Goal: Information Seeking & Learning: Learn about a topic

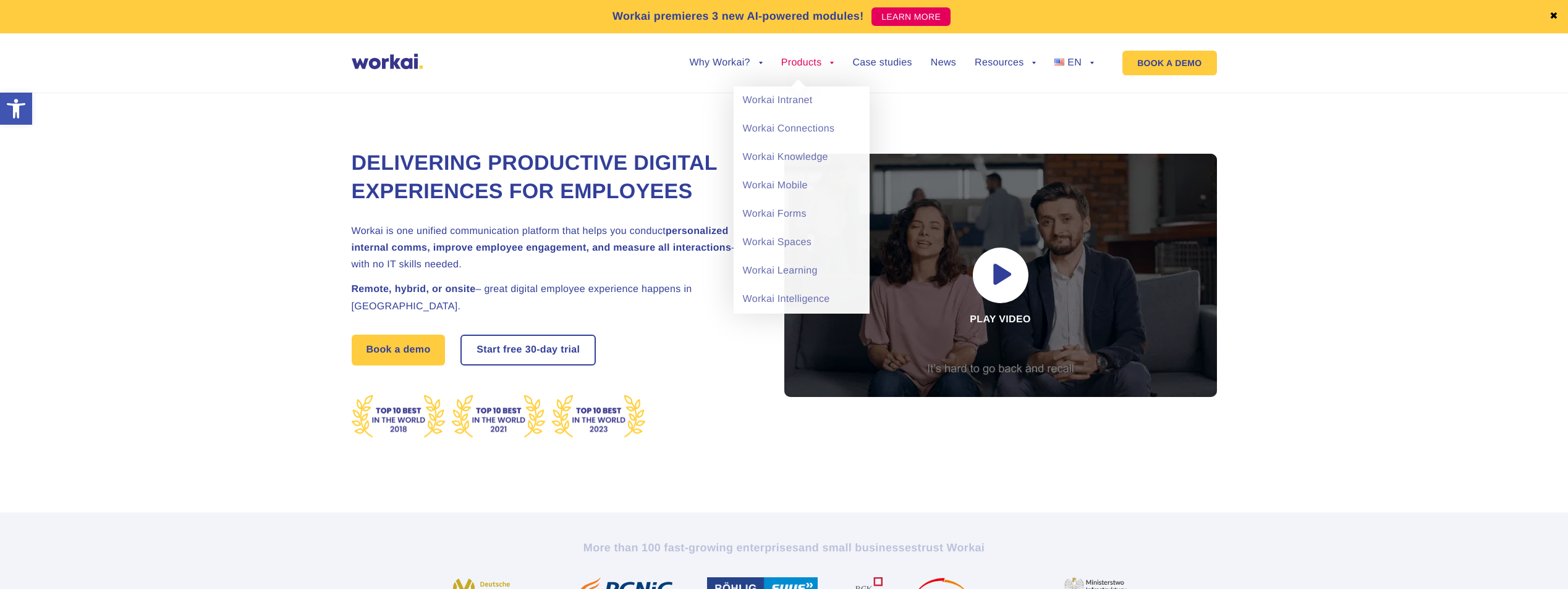
click at [816, 63] on link "Products" at bounding box center [808, 63] width 53 height 10
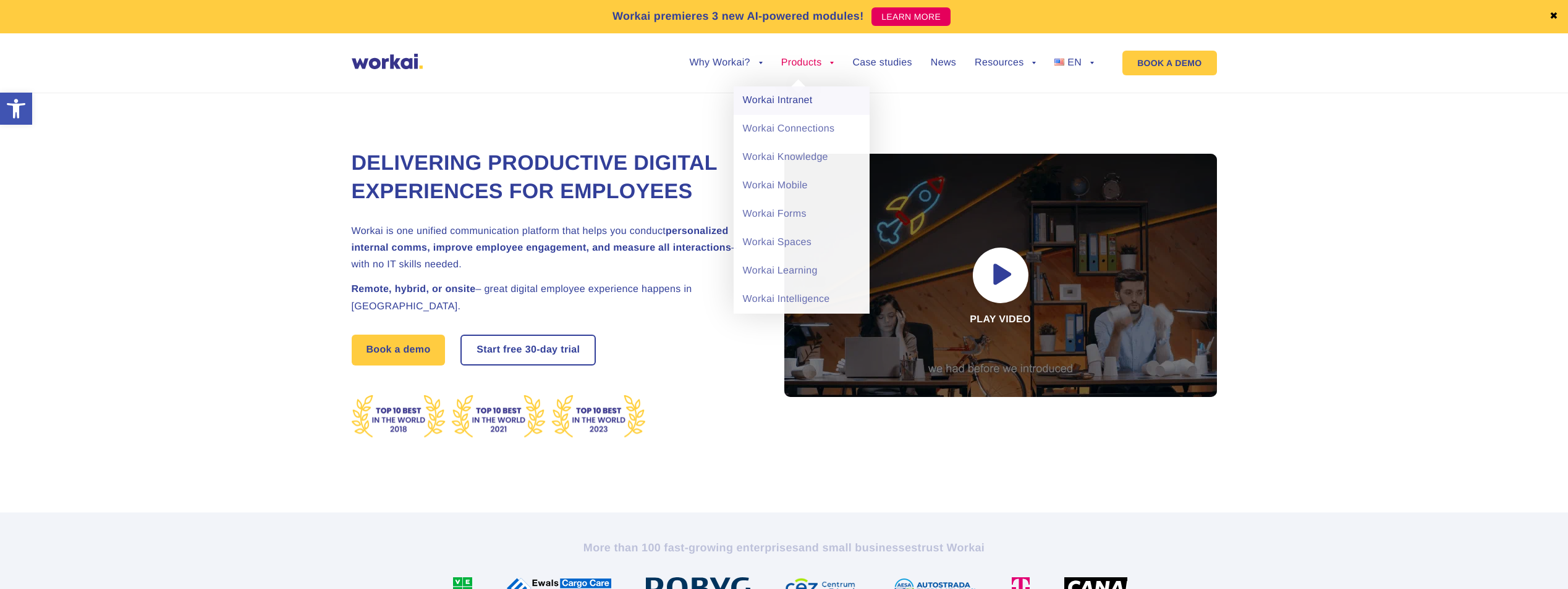
click at [791, 106] on link "Workai Intranet" at bounding box center [802, 100] width 136 height 28
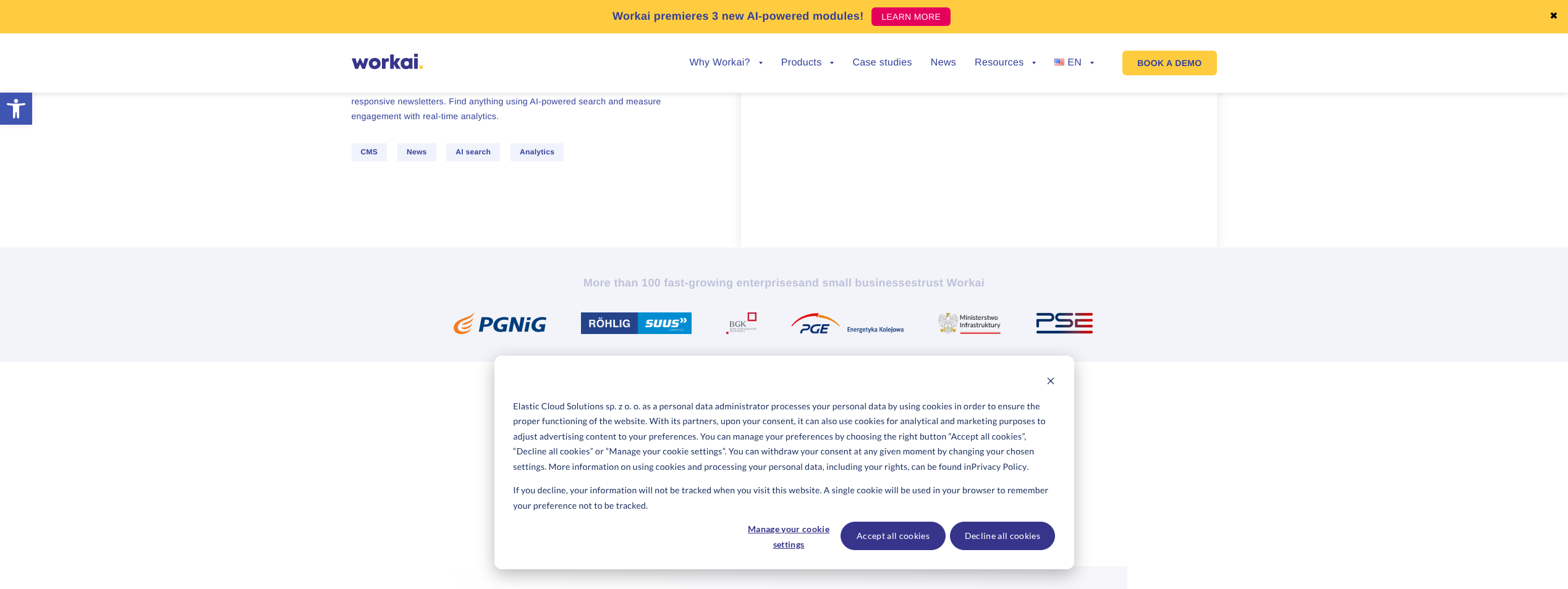
scroll to position [247, 0]
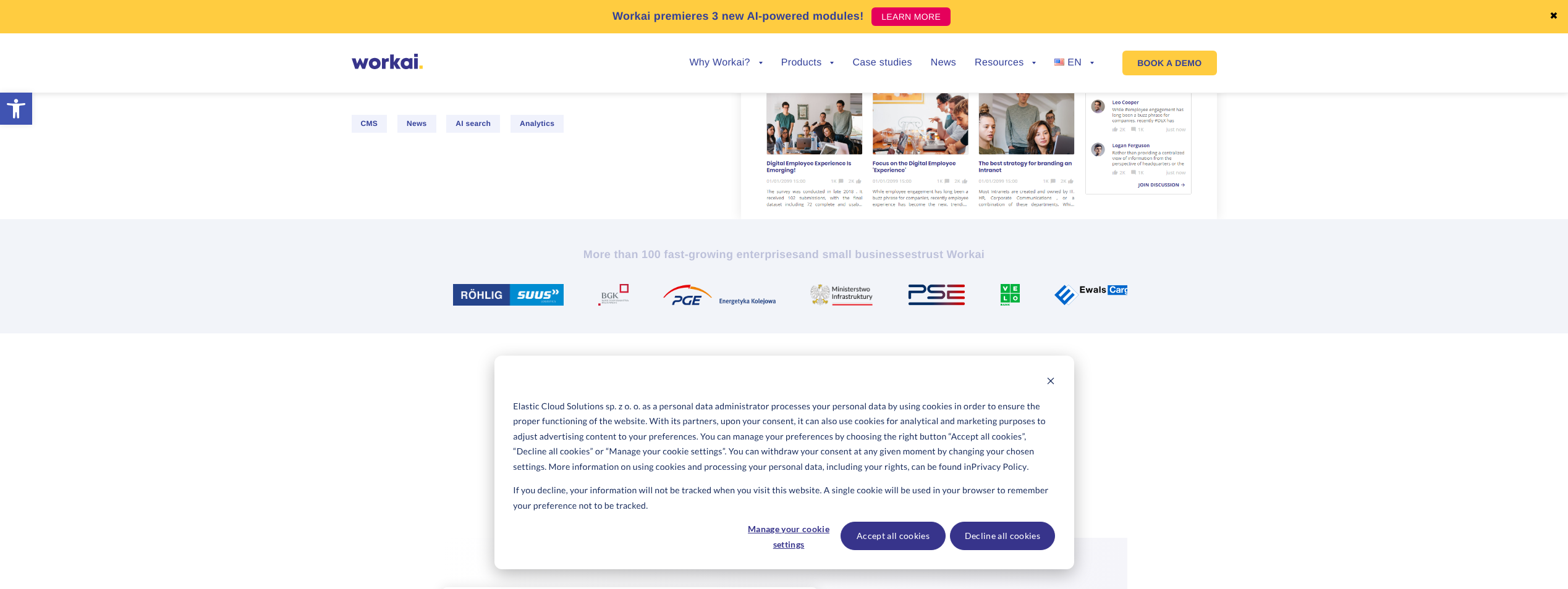
click at [1057, 379] on div "Elastic Cloud Solutions sp. z o. o. as a personal data administrator processes …" at bounding box center [784, 463] width 580 height 214
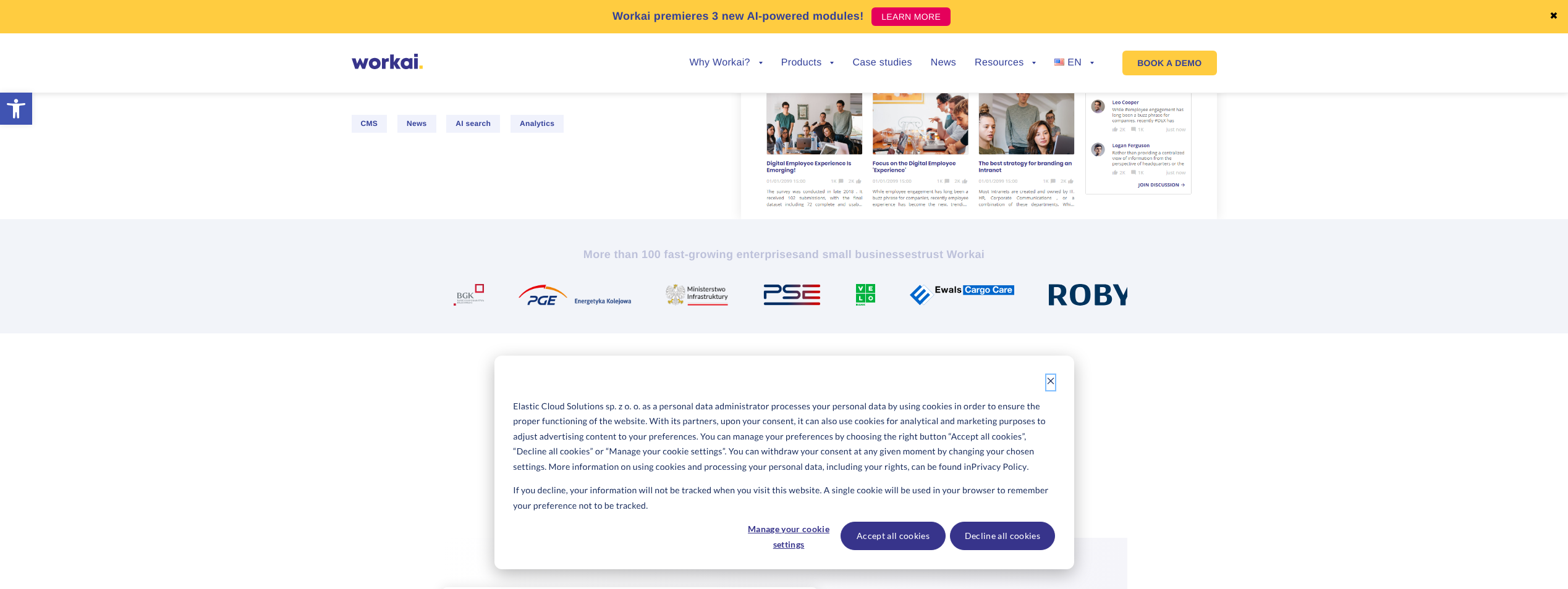
click at [1048, 380] on icon "Dismiss cookie banner" at bounding box center [1051, 381] width 9 height 9
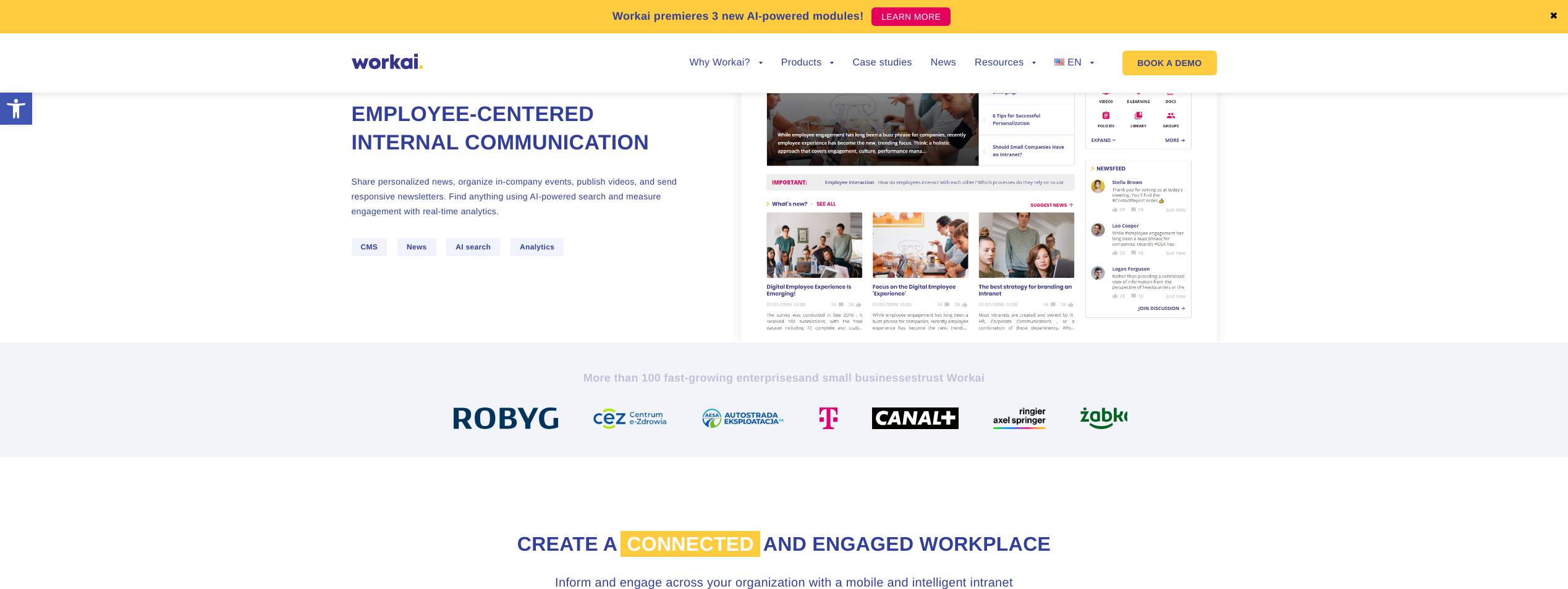
scroll to position [0, 0]
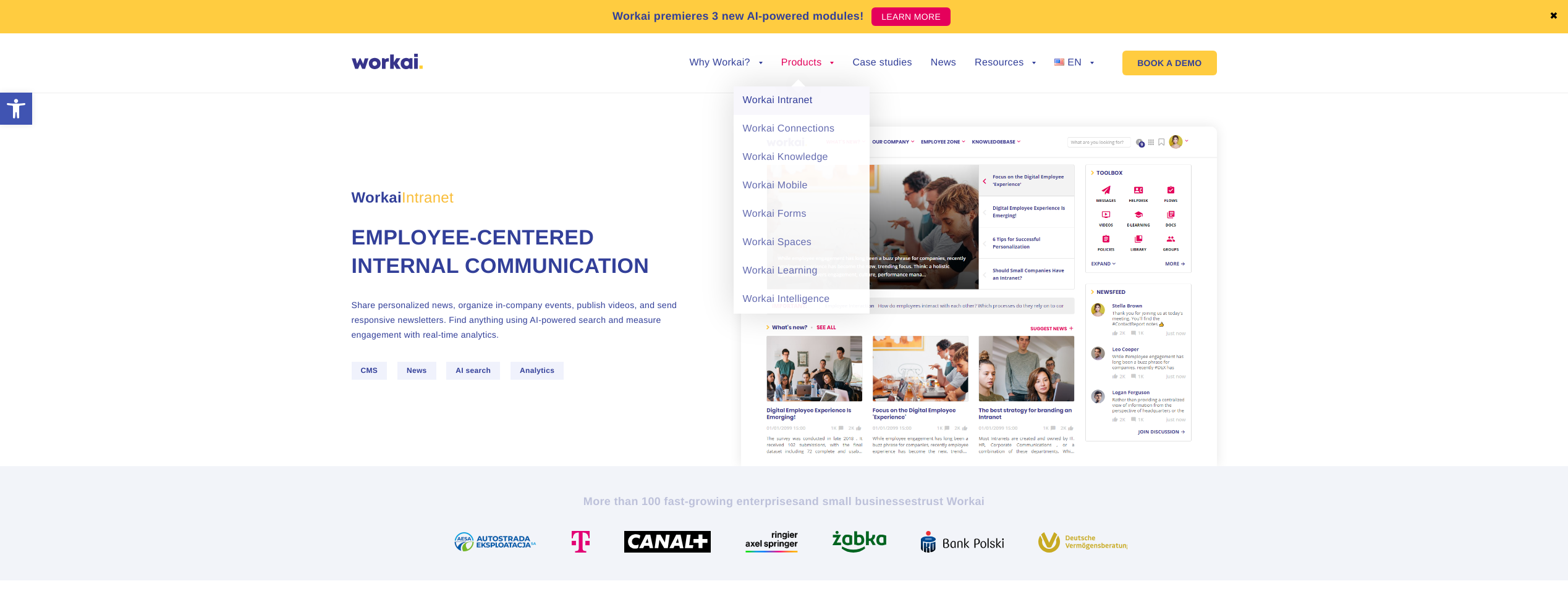
click at [791, 101] on link "Workai Intranet" at bounding box center [802, 100] width 136 height 28
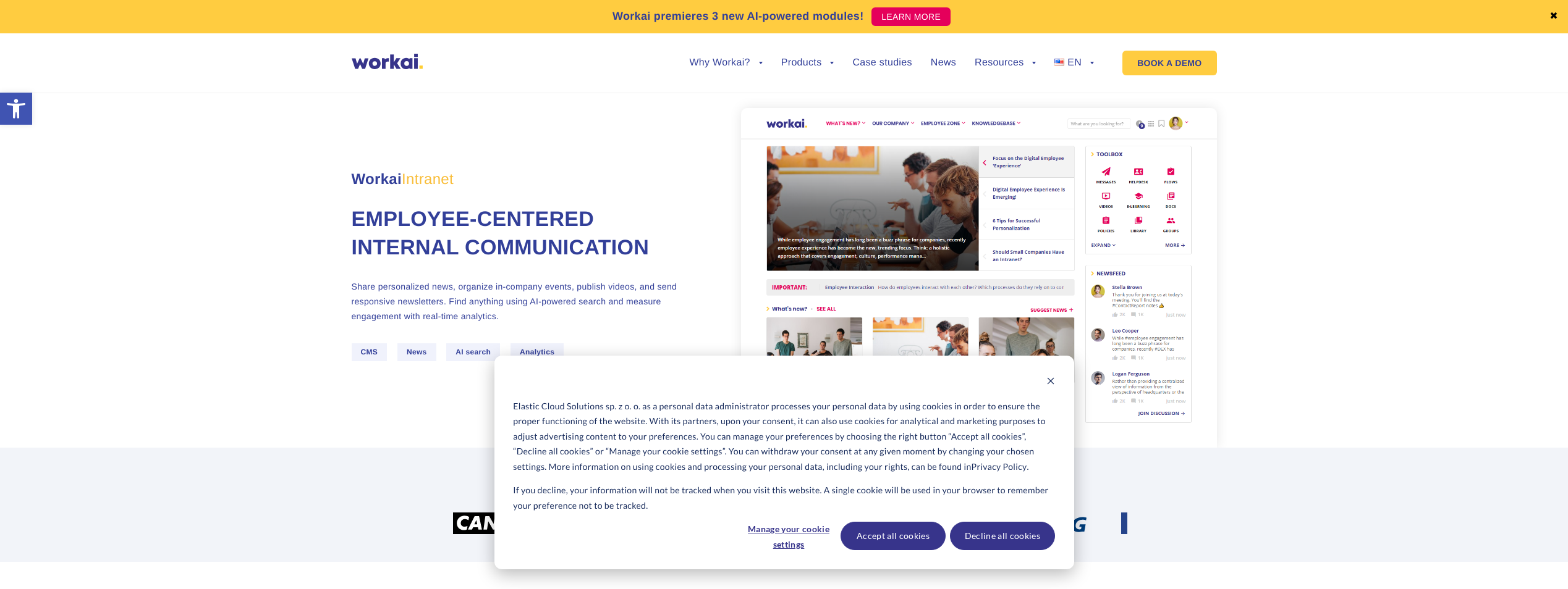
scroll to position [309, 0]
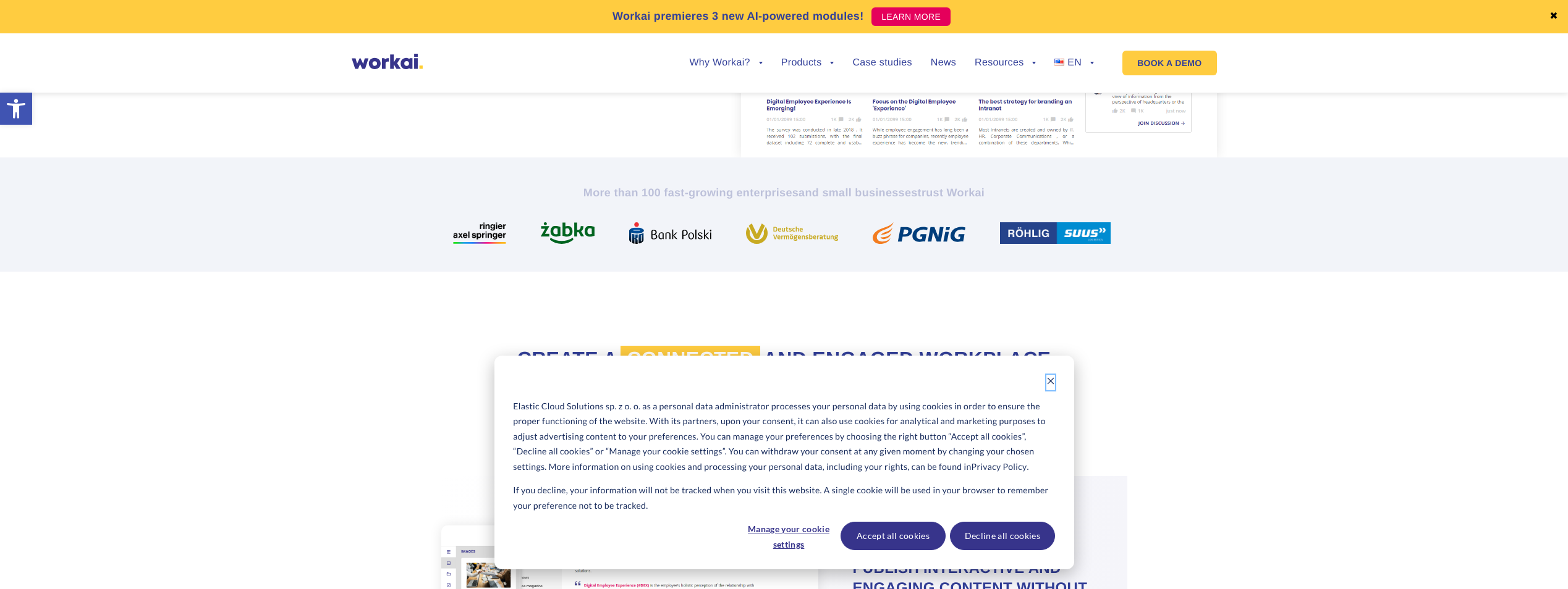
click at [1049, 379] on icon "Dismiss cookie banner" at bounding box center [1051, 381] width 9 height 9
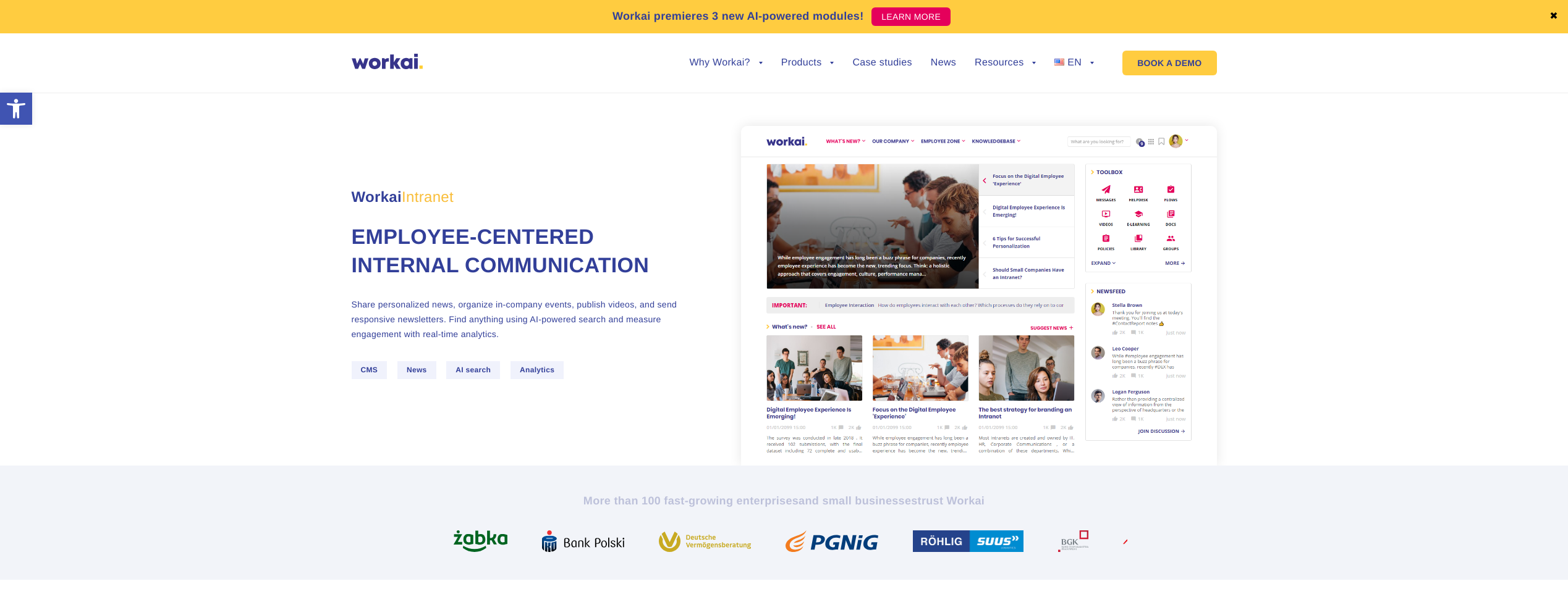
scroll to position [0, 0]
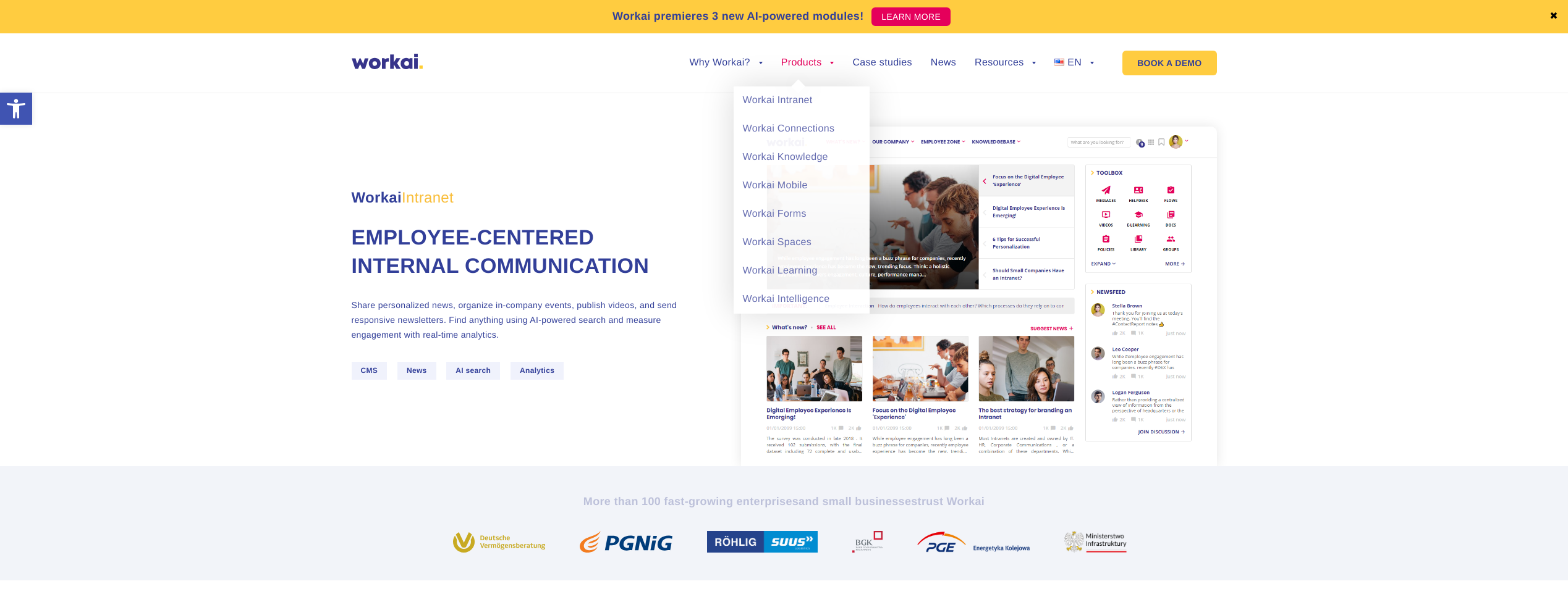
click at [805, 70] on li "Products back Workai Intranet Workai Connections Workai Knowledge Workai Mobile…" at bounding box center [808, 72] width 53 height 28
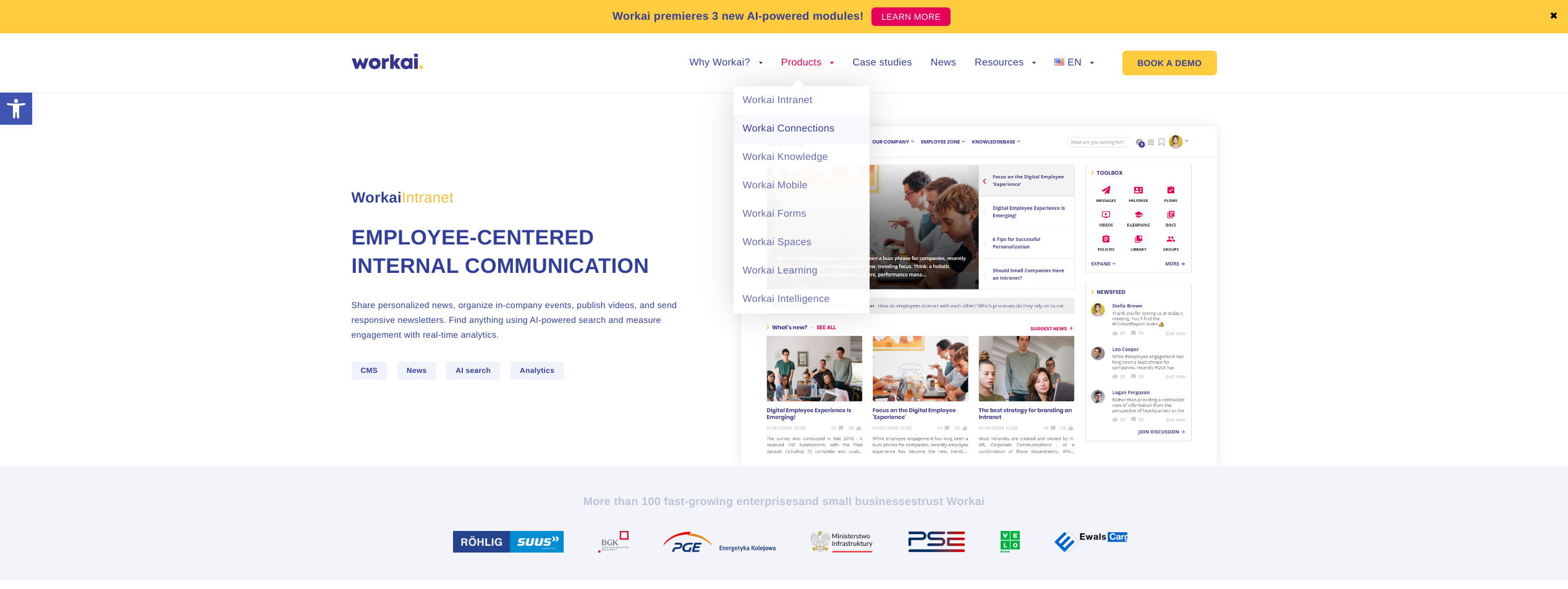
click at [787, 129] on link "Workai Connections" at bounding box center [802, 129] width 136 height 28
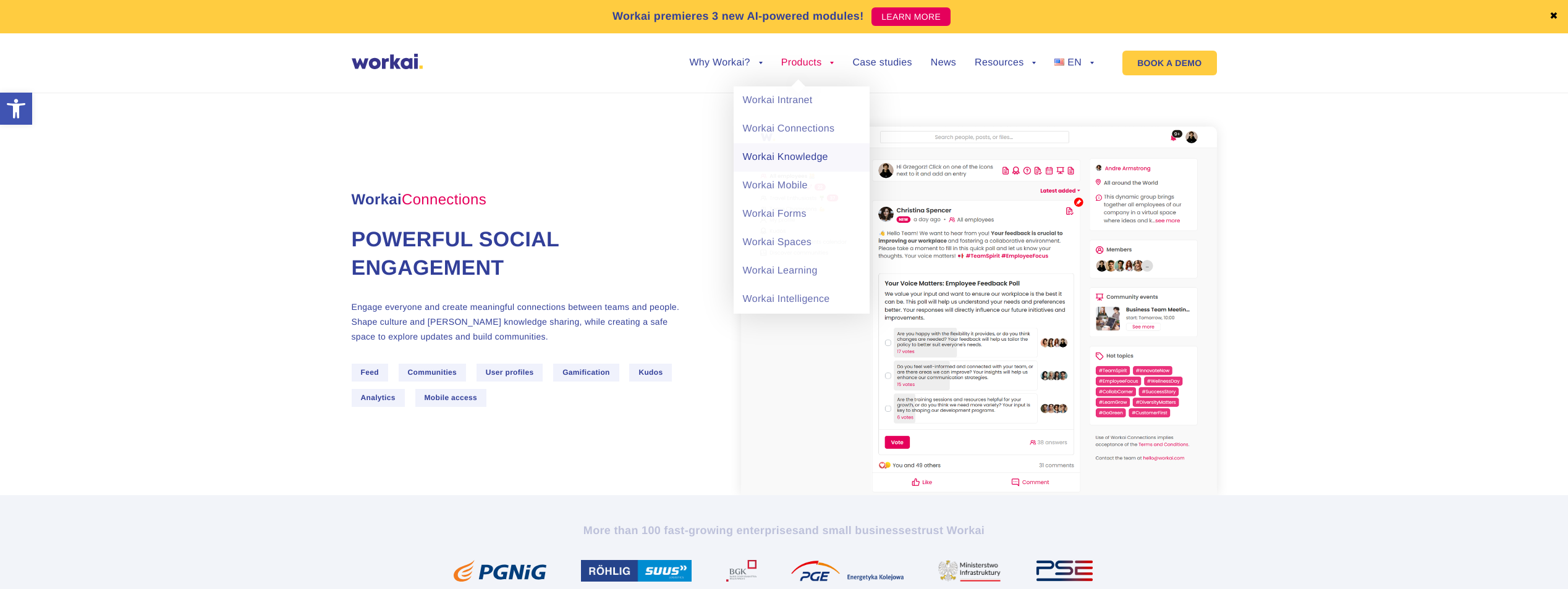
click at [779, 162] on link "Workai Knowledge" at bounding box center [802, 157] width 136 height 28
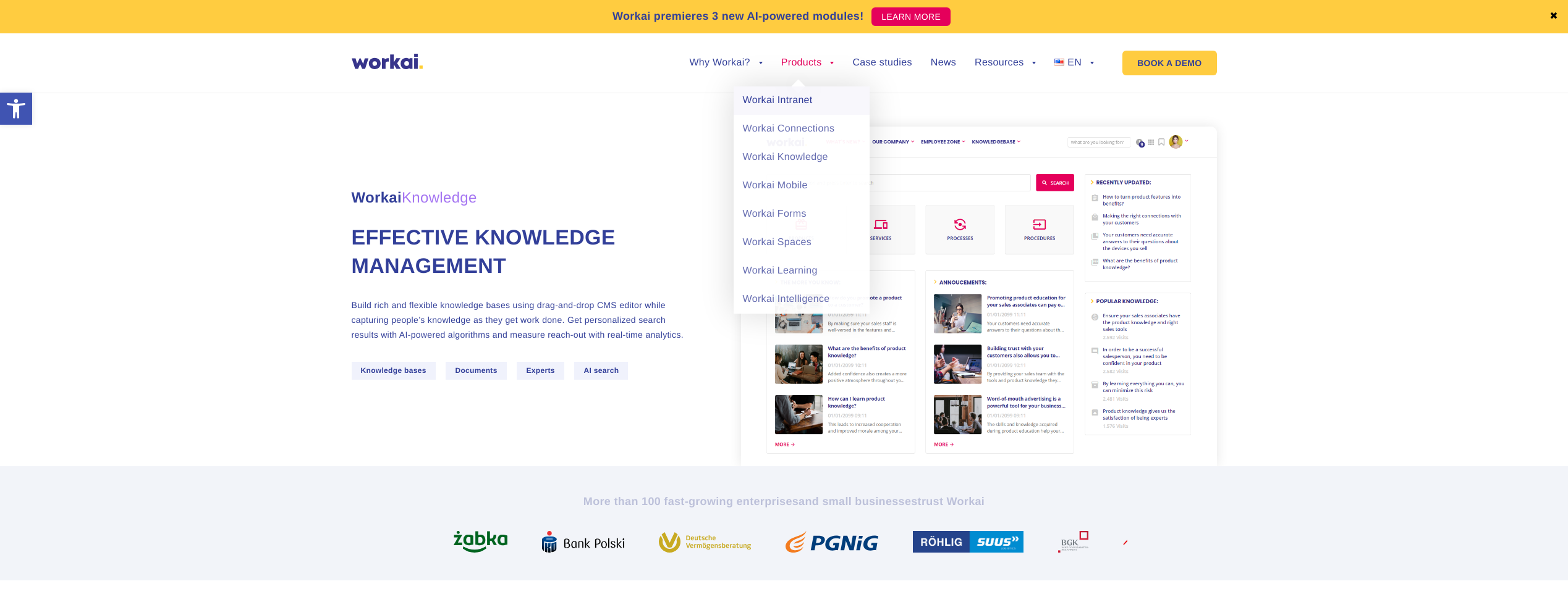
click at [789, 103] on link "Workai Intranet" at bounding box center [802, 100] width 136 height 28
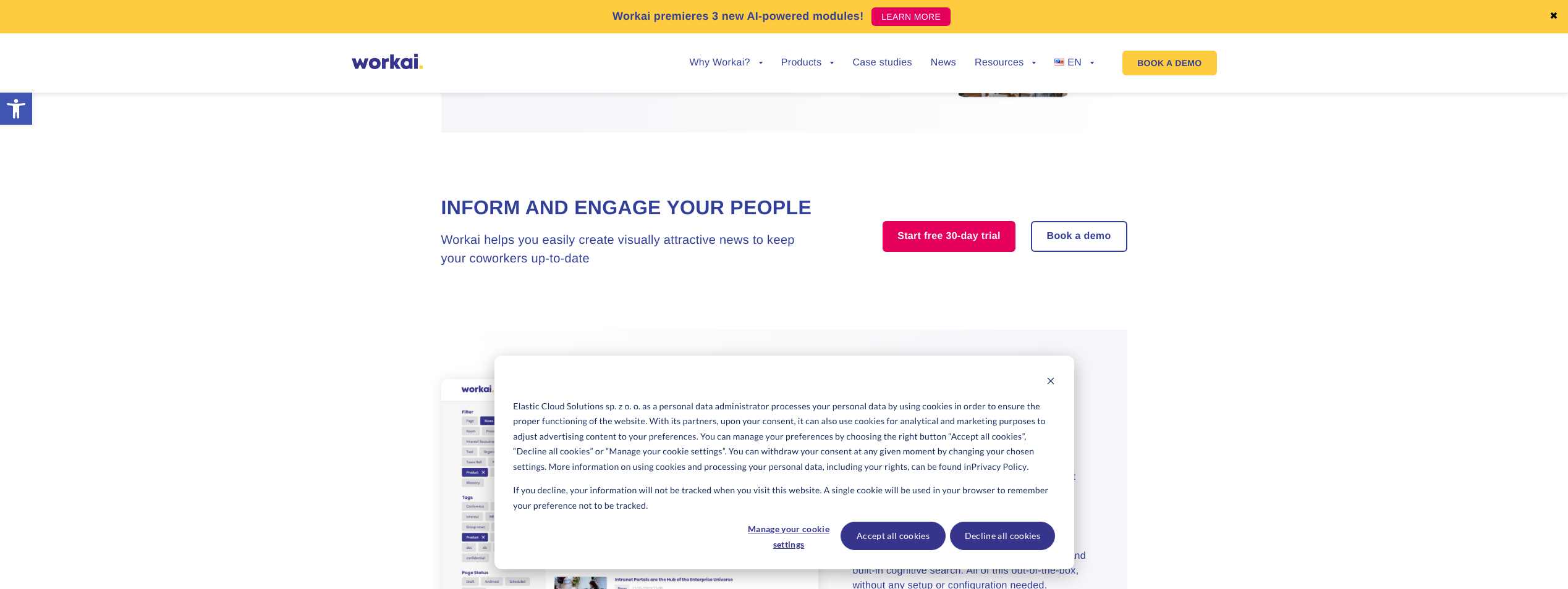
scroll to position [1544, 0]
drag, startPoint x: 1052, startPoint y: 380, endPoint x: 1046, endPoint y: 385, distance: 7.8
click at [1052, 380] on icon "Dismiss cookie banner" at bounding box center [1051, 381] width 9 height 9
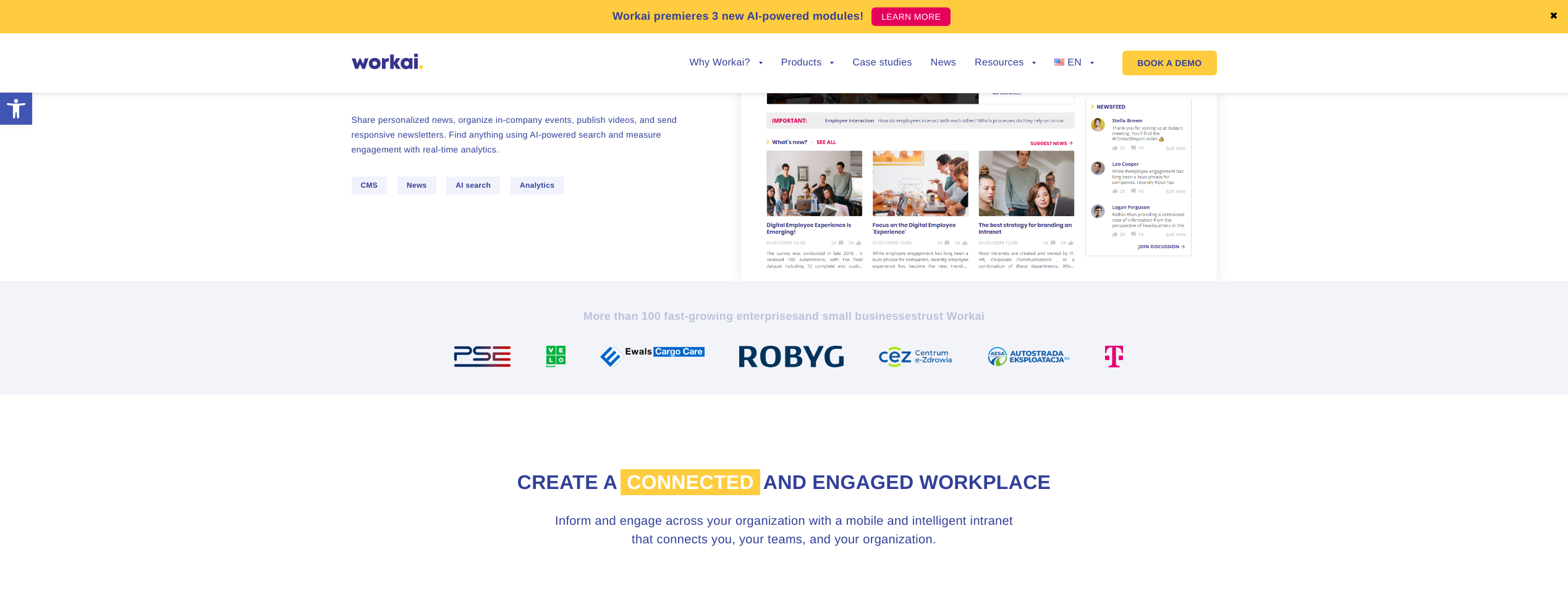
scroll to position [0, 0]
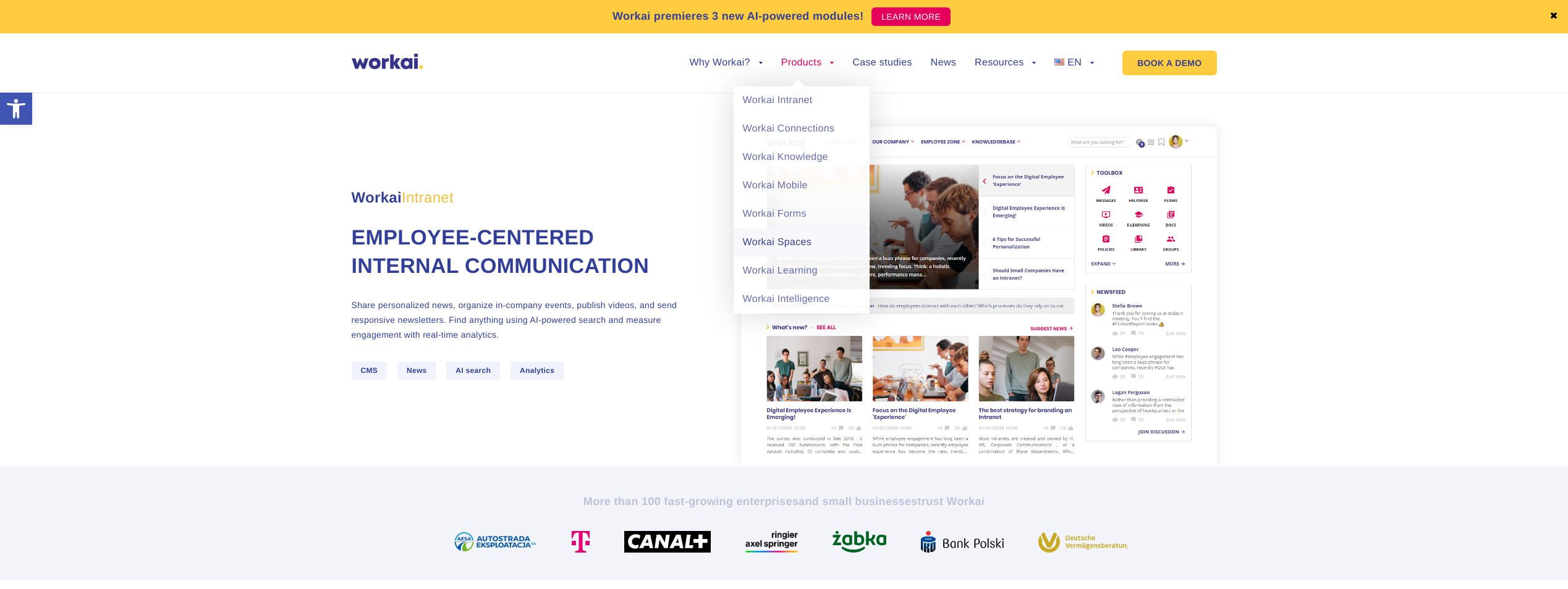
click at [787, 244] on link "Workai Spaces" at bounding box center [802, 242] width 136 height 28
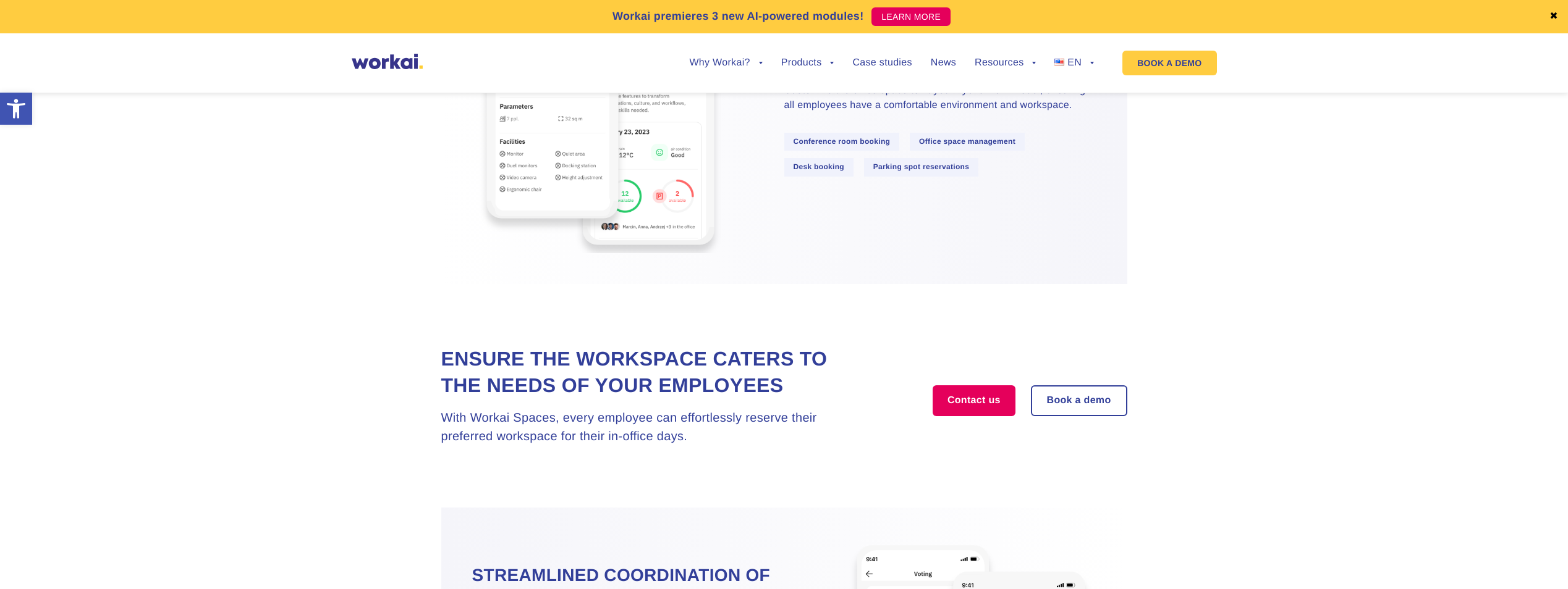
scroll to position [1483, 0]
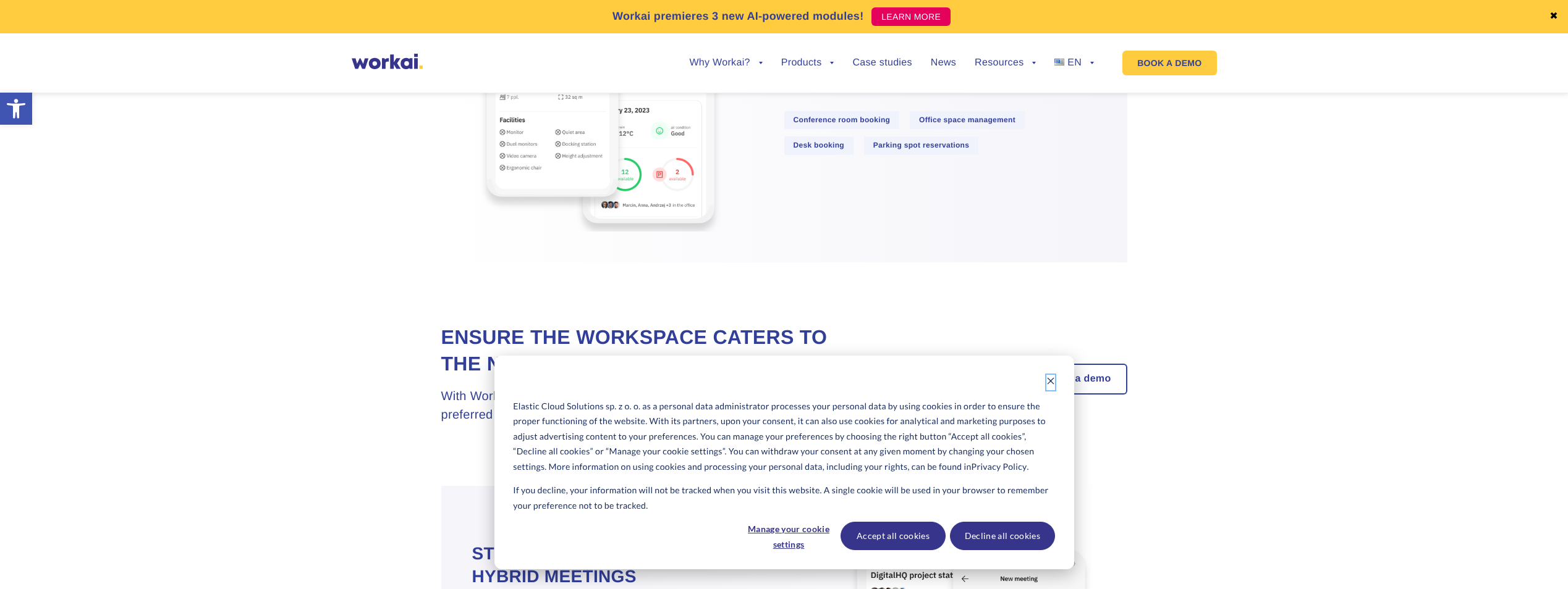
click at [1050, 383] on icon "Dismiss cookie banner" at bounding box center [1051, 381] width 9 height 9
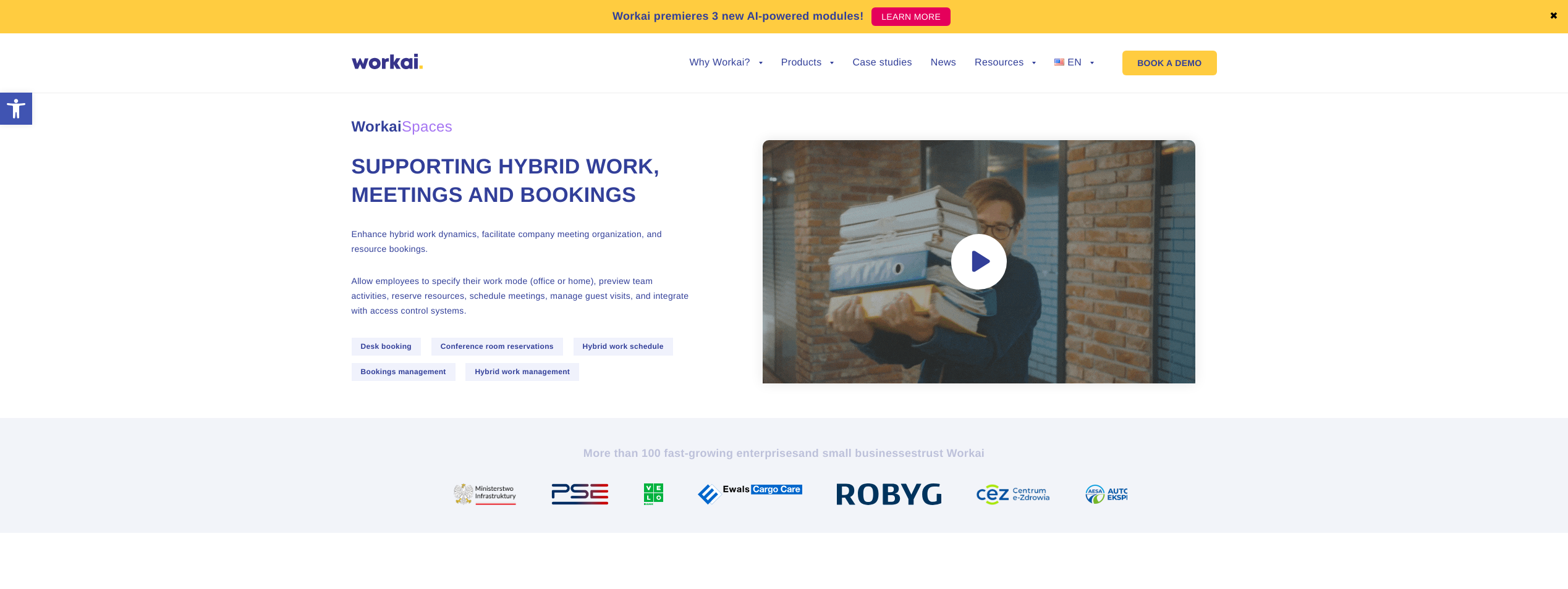
scroll to position [0, 0]
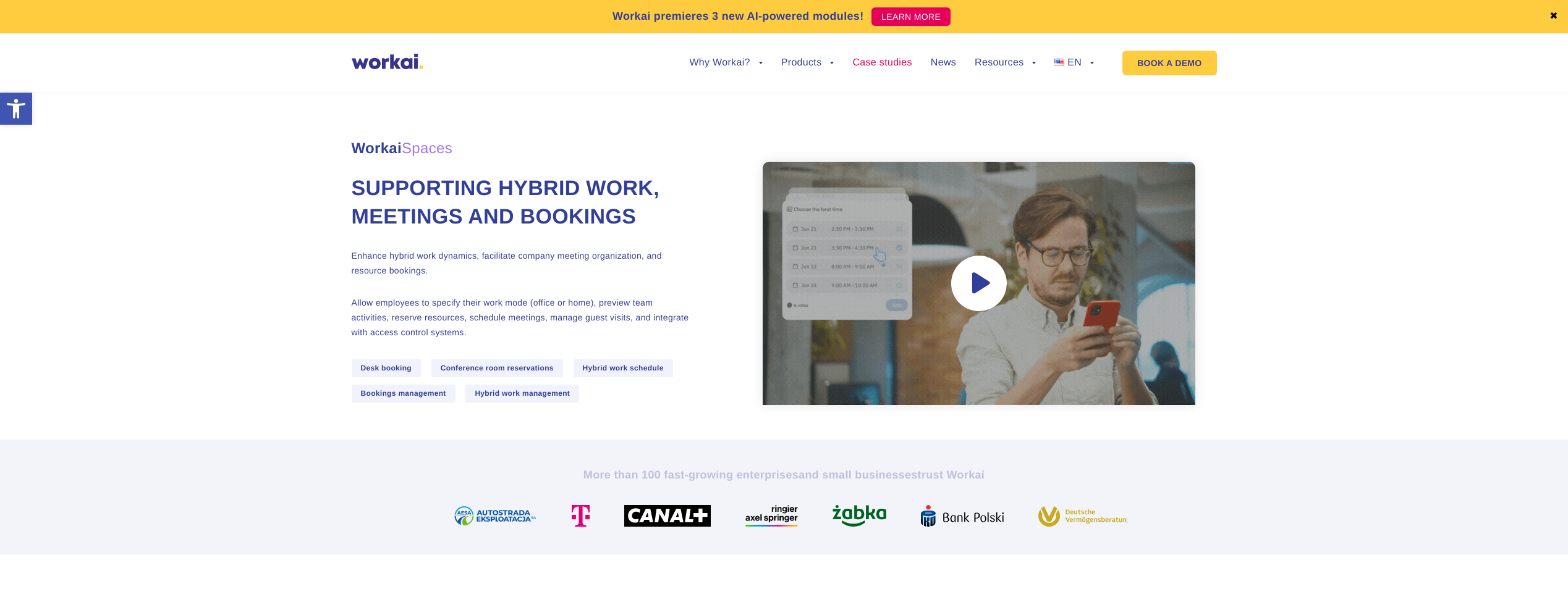
drag, startPoint x: 873, startPoint y: 62, endPoint x: 868, endPoint y: 67, distance: 7.1
click at [873, 63] on link "Case studies" at bounding box center [882, 63] width 59 height 10
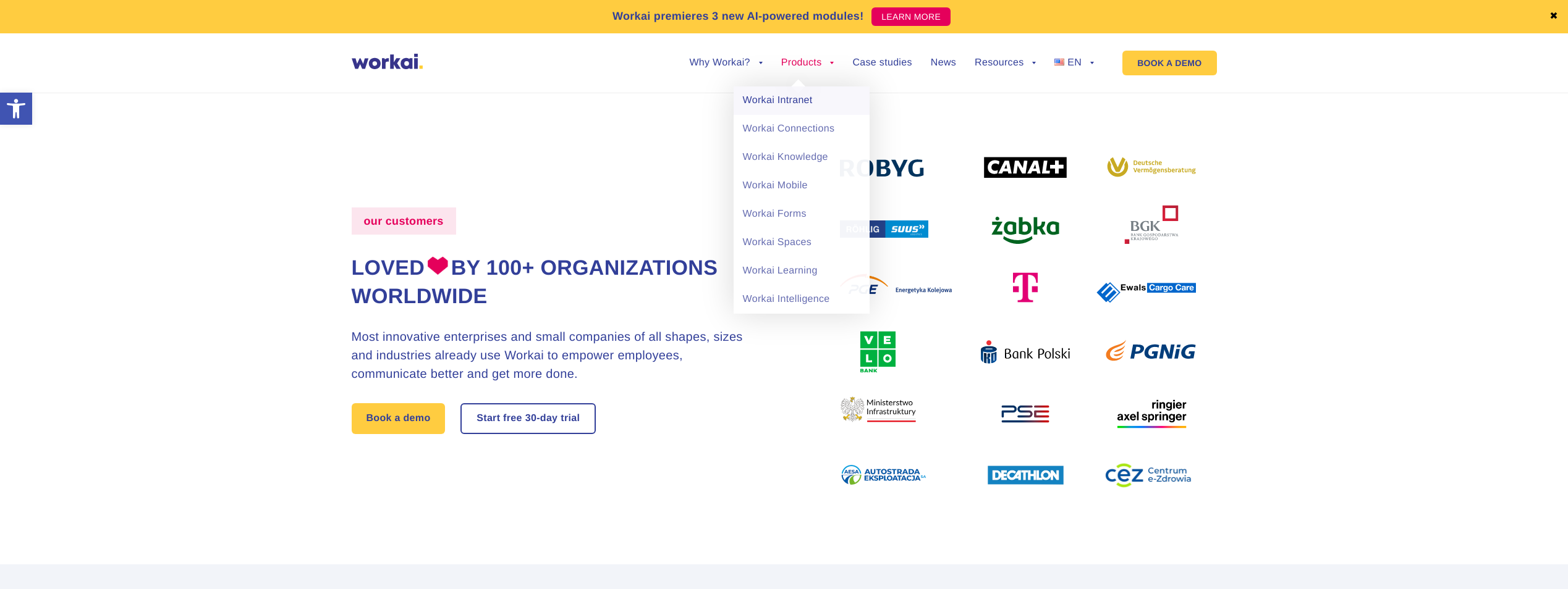
click at [795, 99] on link "Workai Intranet" at bounding box center [802, 100] width 136 height 28
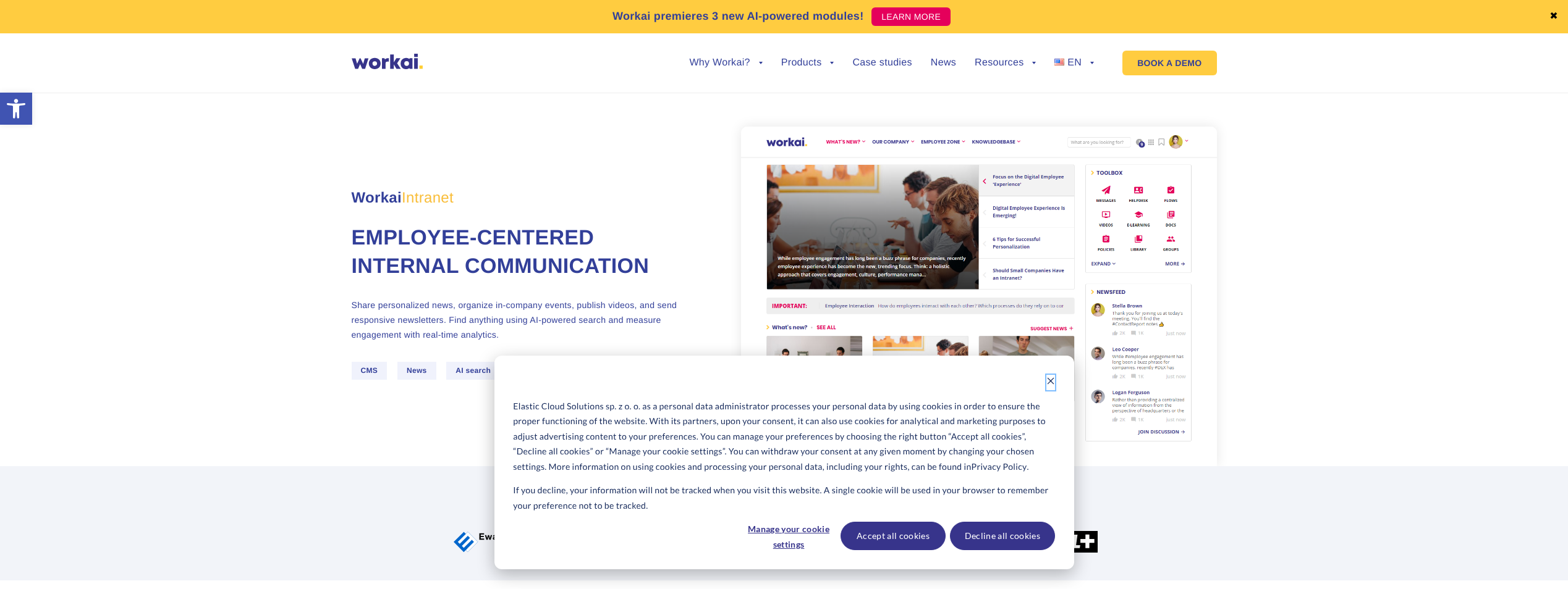
click at [1052, 381] on icon "Dismiss cookie banner" at bounding box center [1051, 381] width 9 height 9
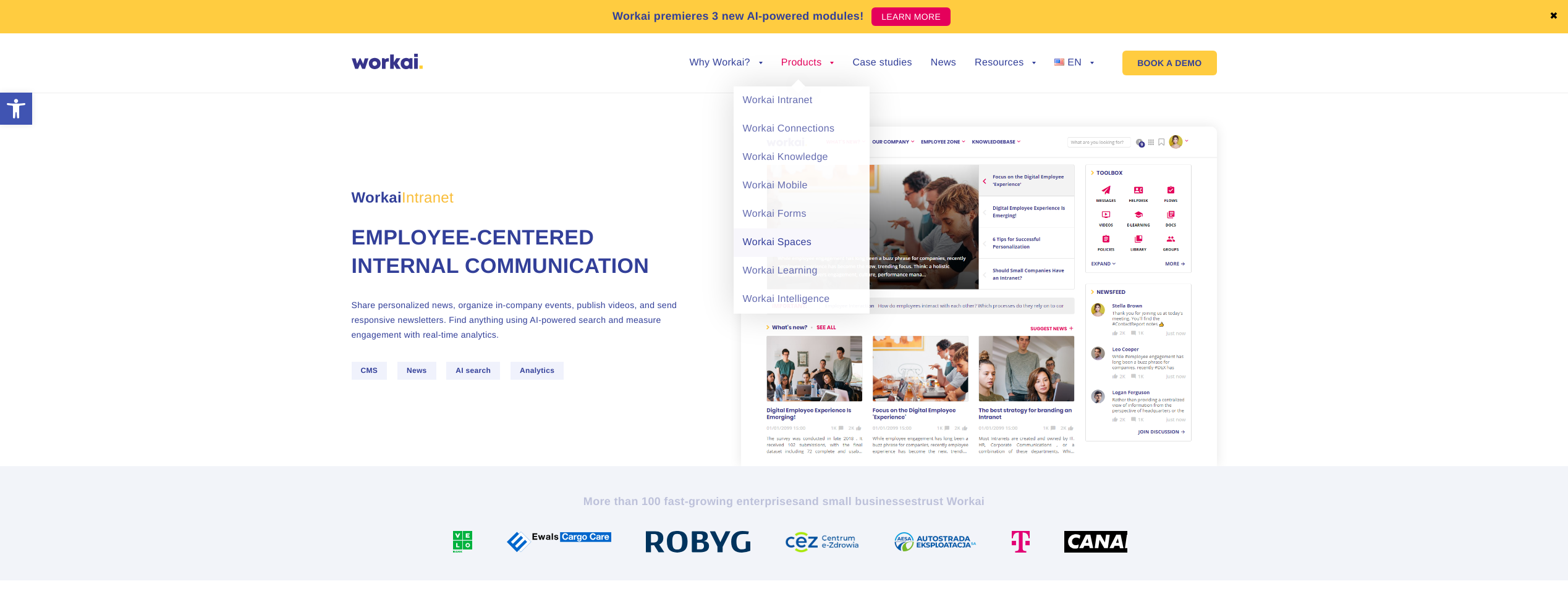
click at [785, 244] on link "Workai Spaces" at bounding box center [802, 242] width 136 height 28
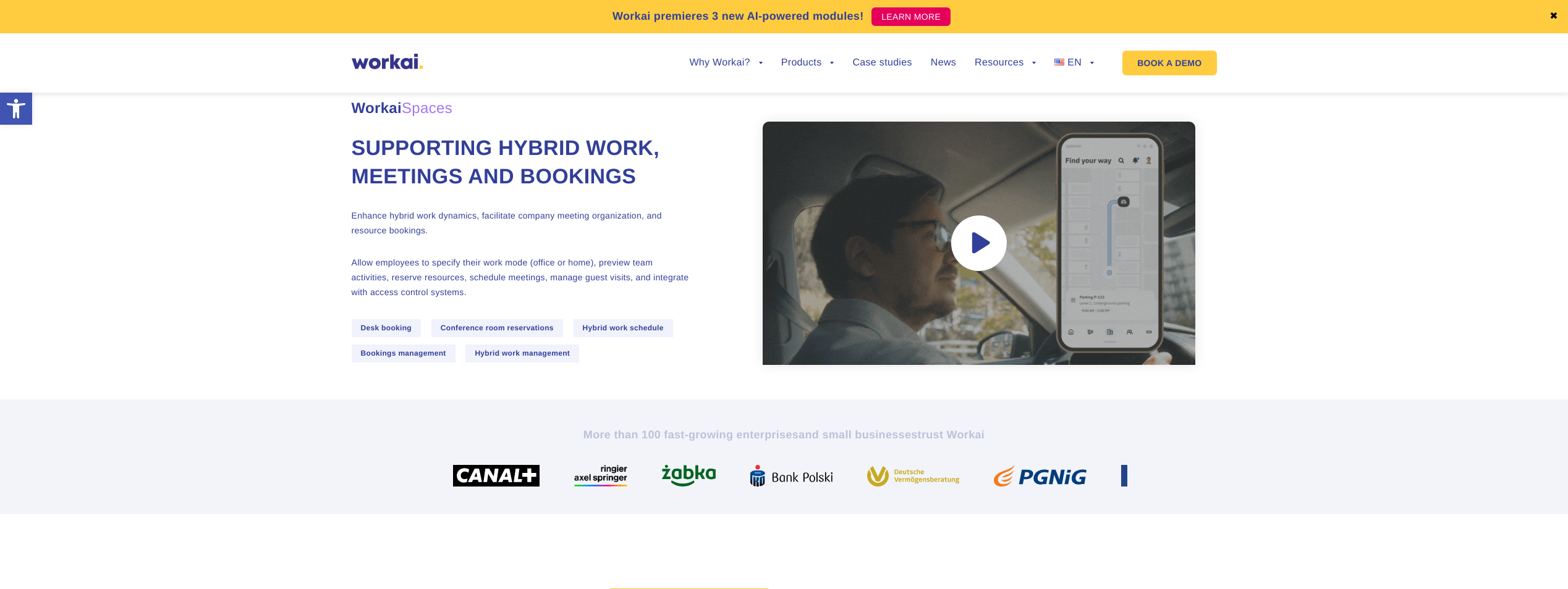
scroll to position [62, 0]
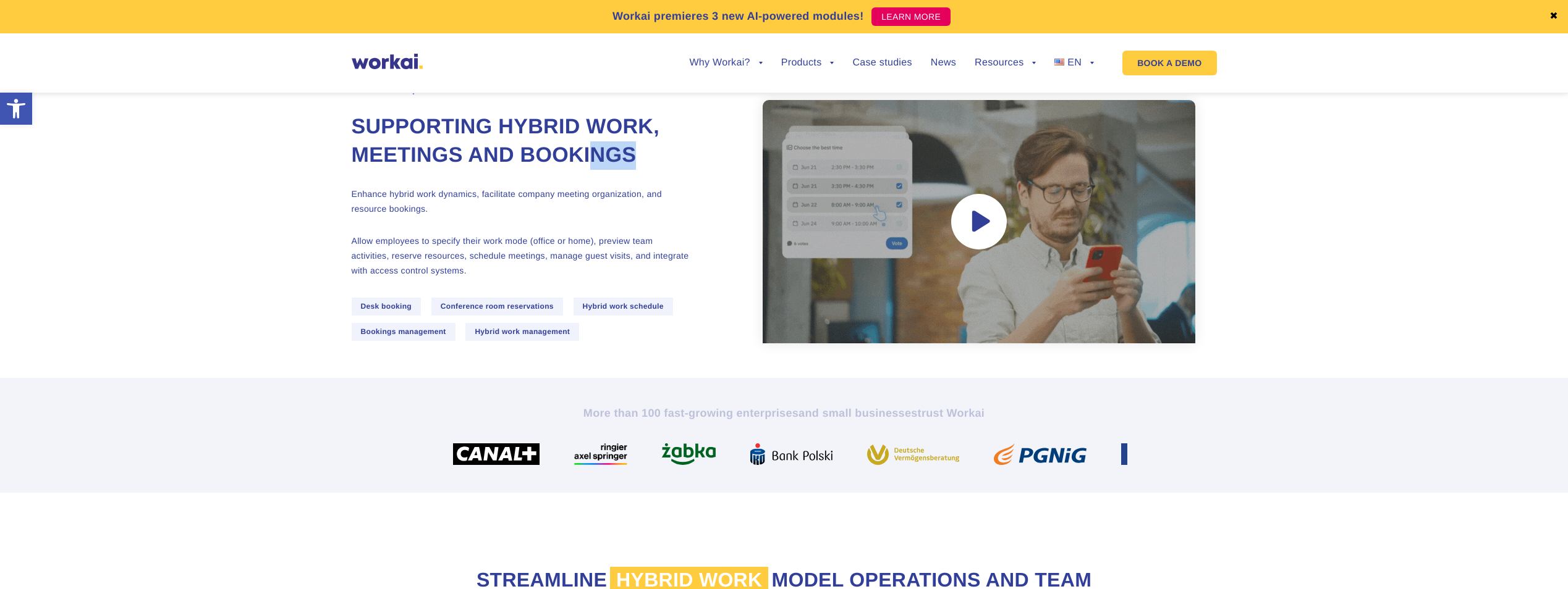
click at [531, 170] on h1 "Supporting hybrid work, meetings and bookings" at bounding box center [521, 141] width 340 height 57
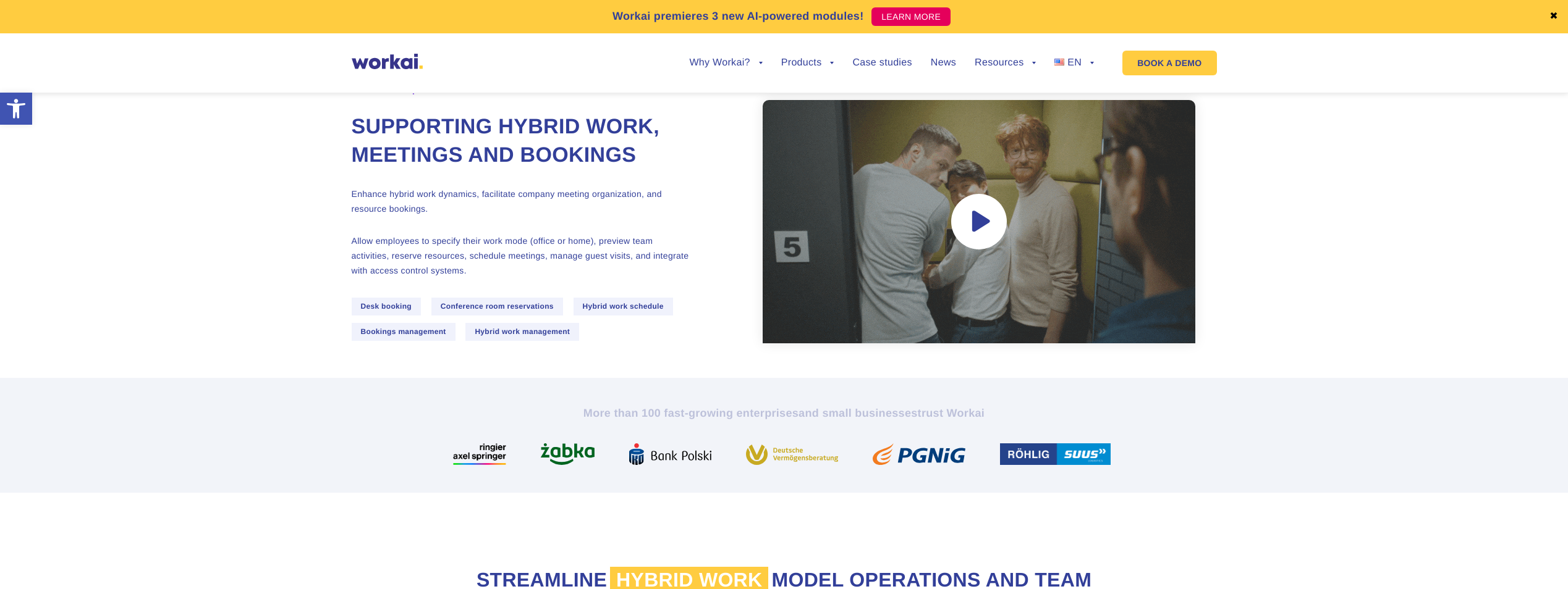
click at [374, 216] on p "Enhance hybrid work dynamics, facilitate company meeting organization, and reso…" at bounding box center [521, 201] width 340 height 29
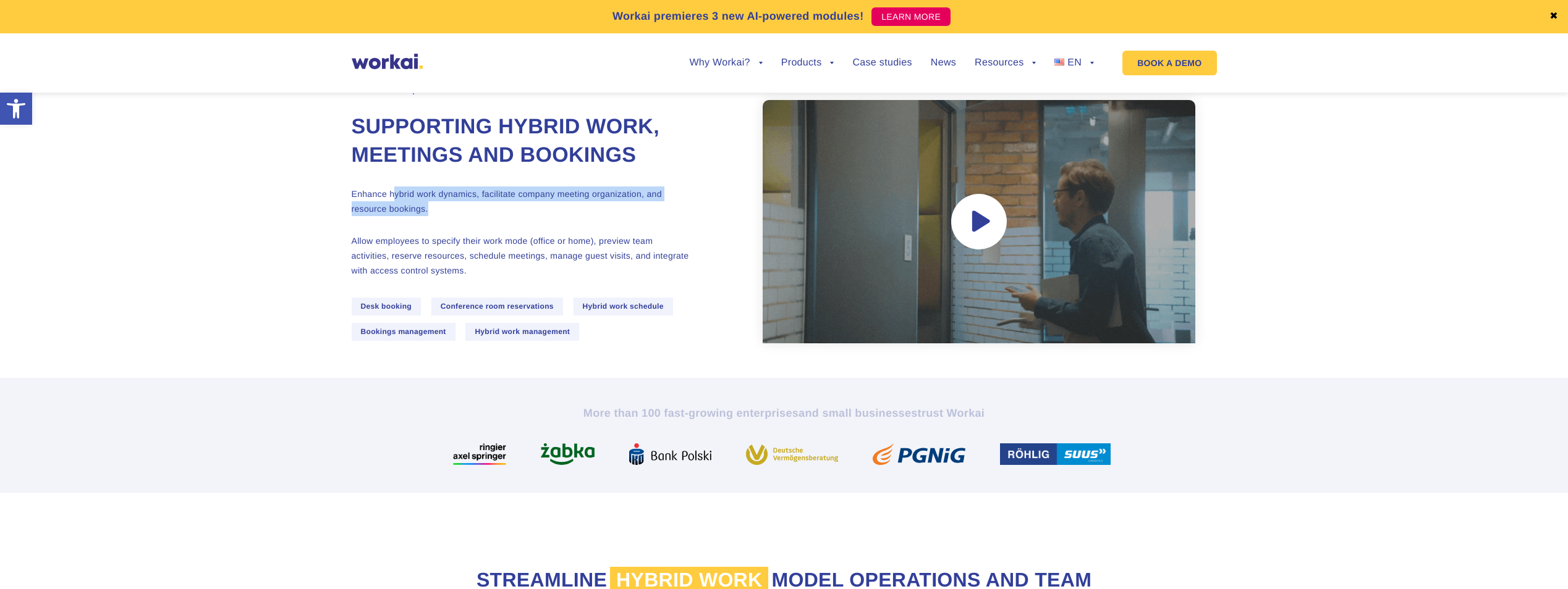
drag, startPoint x: 395, startPoint y: 228, endPoint x: 611, endPoint y: 243, distance: 216.5
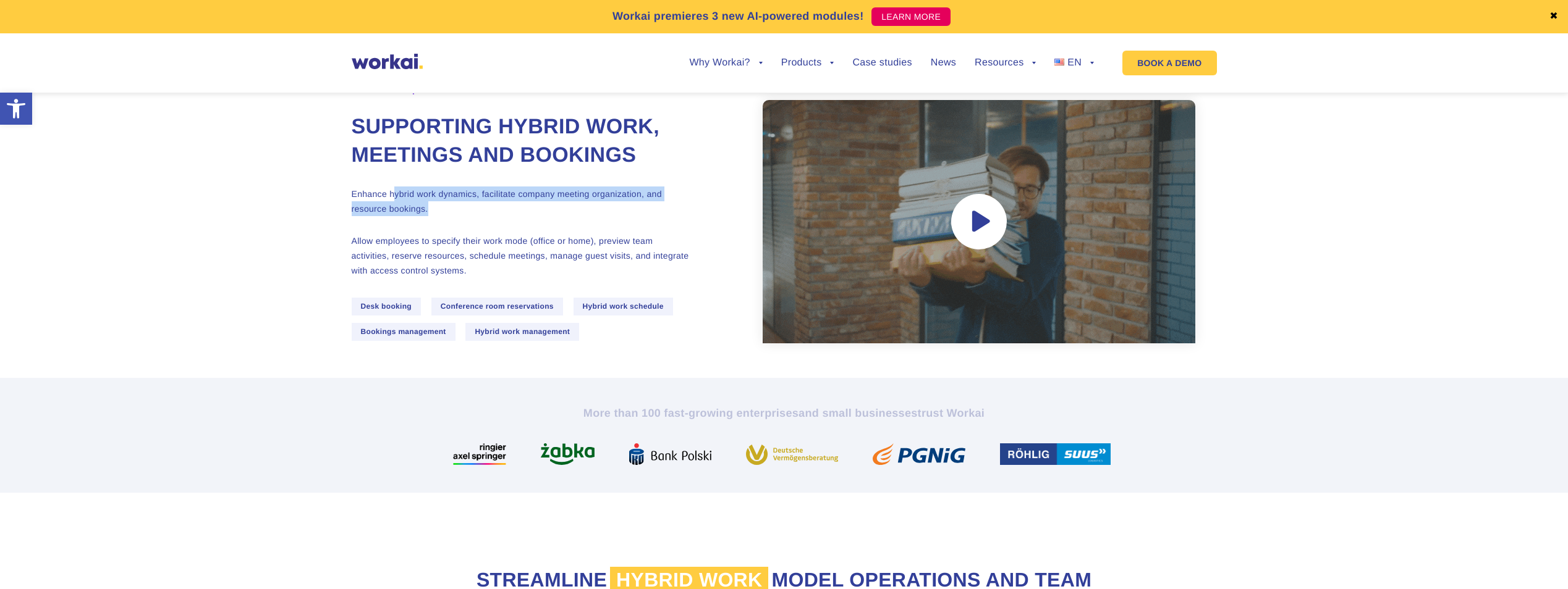
click at [611, 216] on p "Enhance hybrid work dynamics, facilitate company meeting organization, and reso…" at bounding box center [521, 201] width 340 height 29
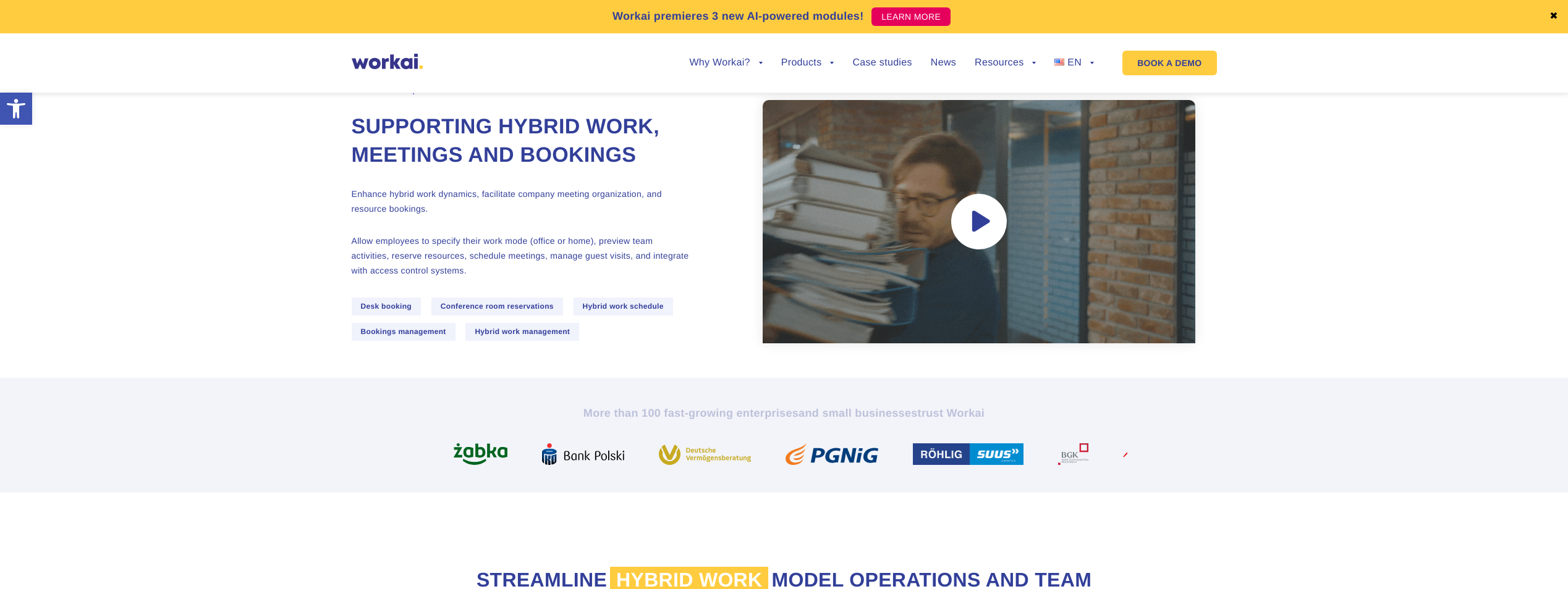
click at [399, 278] on p "Allow employees to specify their work mode (office or home), preview team activ…" at bounding box center [521, 255] width 340 height 44
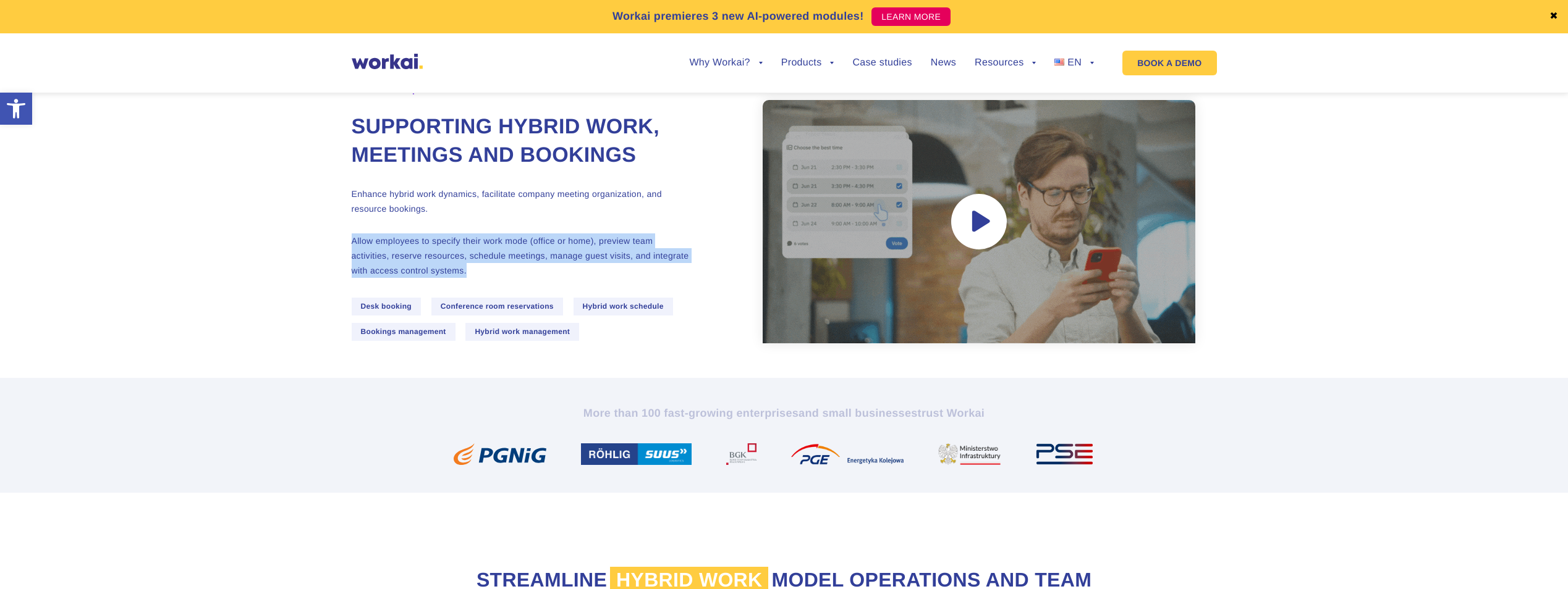
drag, startPoint x: 340, startPoint y: 269, endPoint x: 671, endPoint y: 298, distance: 332.3
click at [671, 298] on section "Workai Spaces Supporting hybrid work, meetings and bookings Enhance hybrid work…" at bounding box center [784, 197] width 1568 height 363
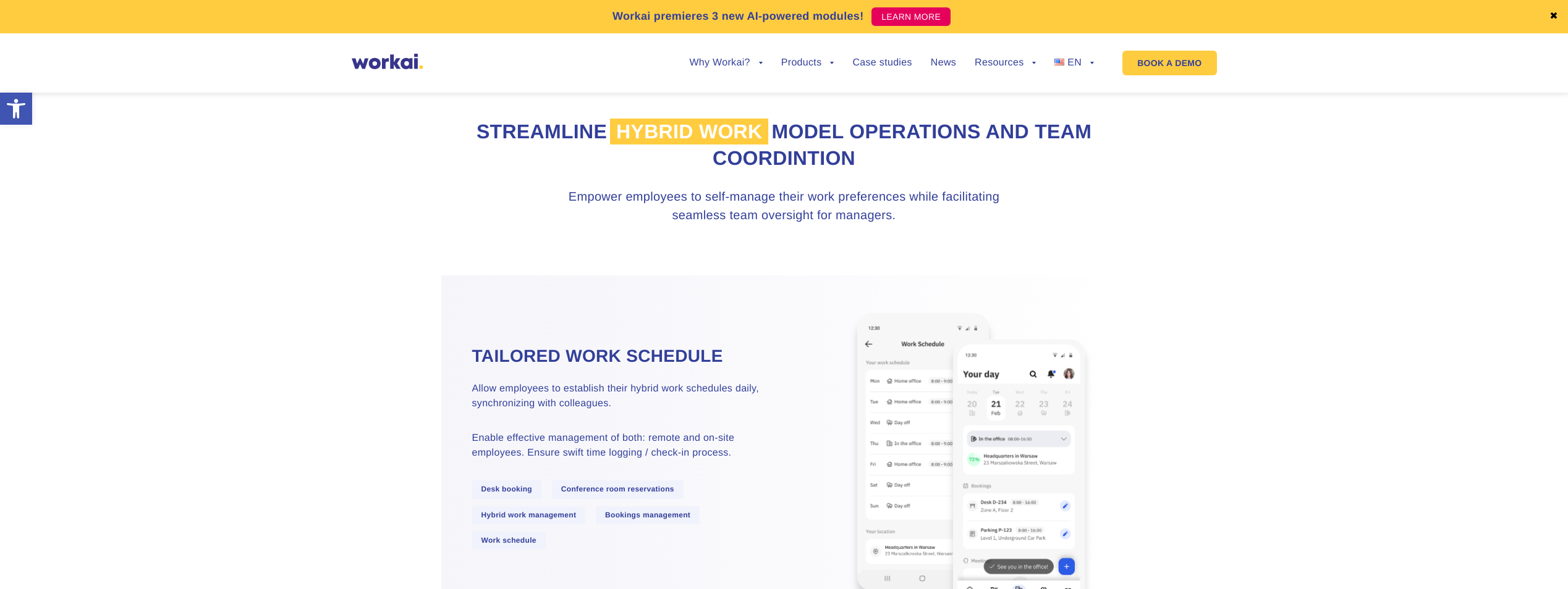
scroll to position [680, 0]
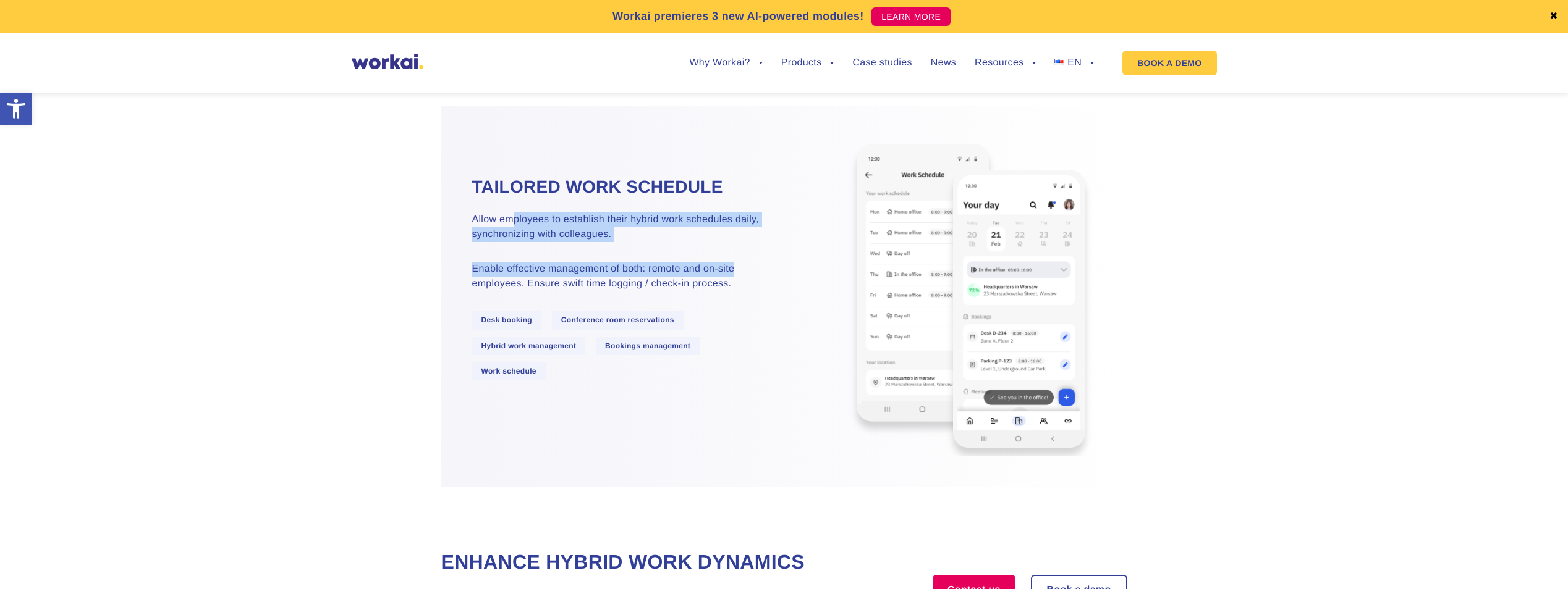
drag, startPoint x: 552, startPoint y: 246, endPoint x: 760, endPoint y: 279, distance: 210.6
click at [760, 279] on div "Tailored work schedule Allow employees to establish their hybrid work schedules…" at bounding box center [613, 296] width 343 height 242
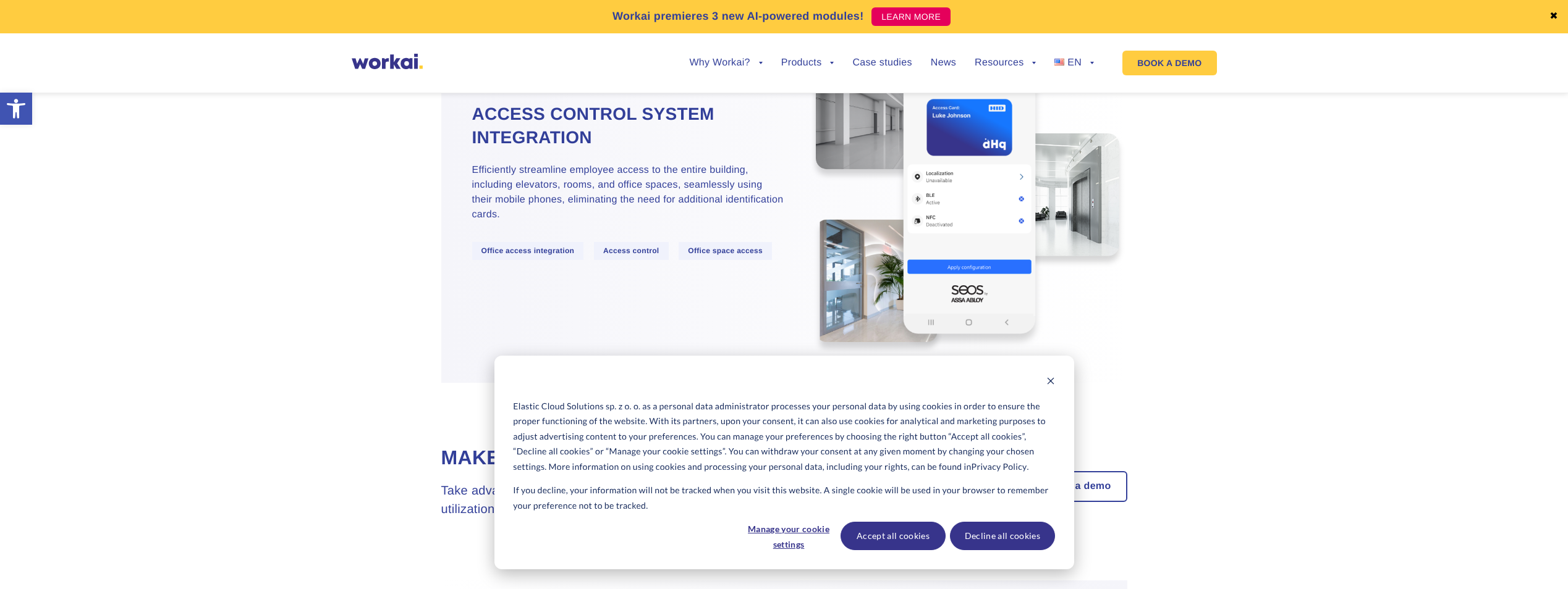
scroll to position [2964, 0]
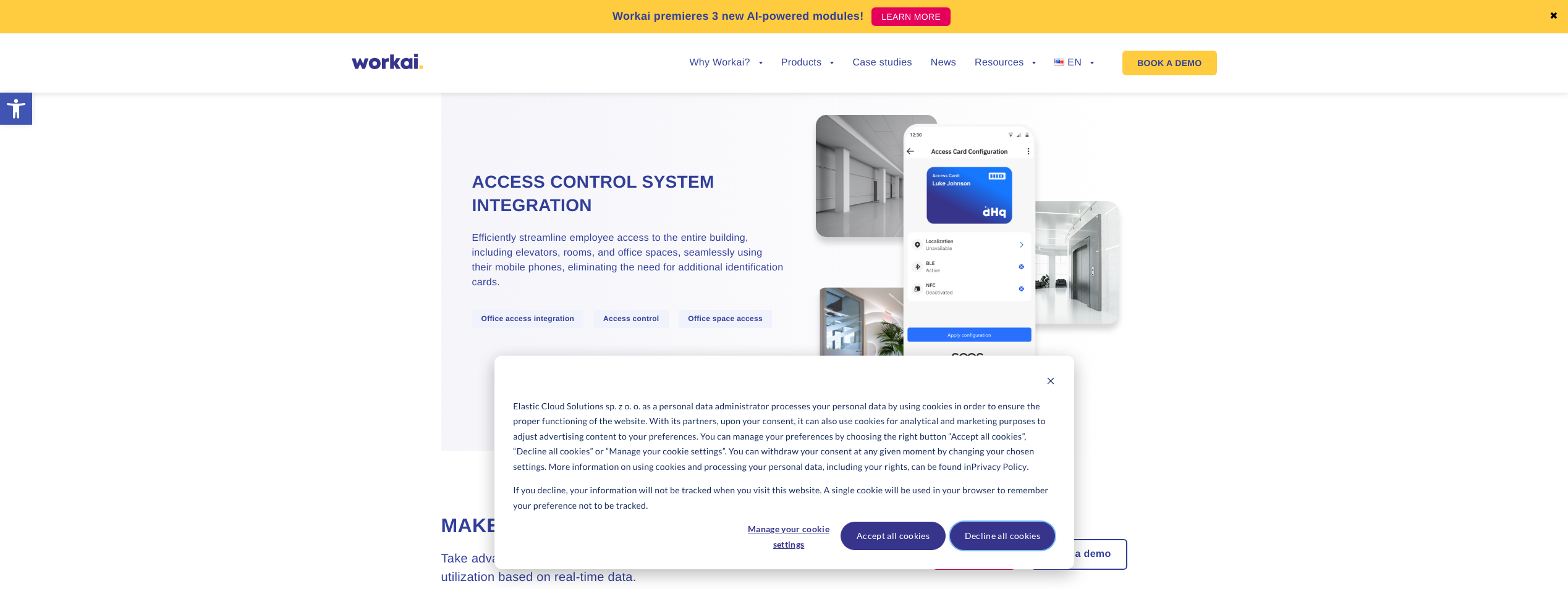
click at [1004, 538] on button "Decline all cookies" at bounding box center [1002, 536] width 105 height 28
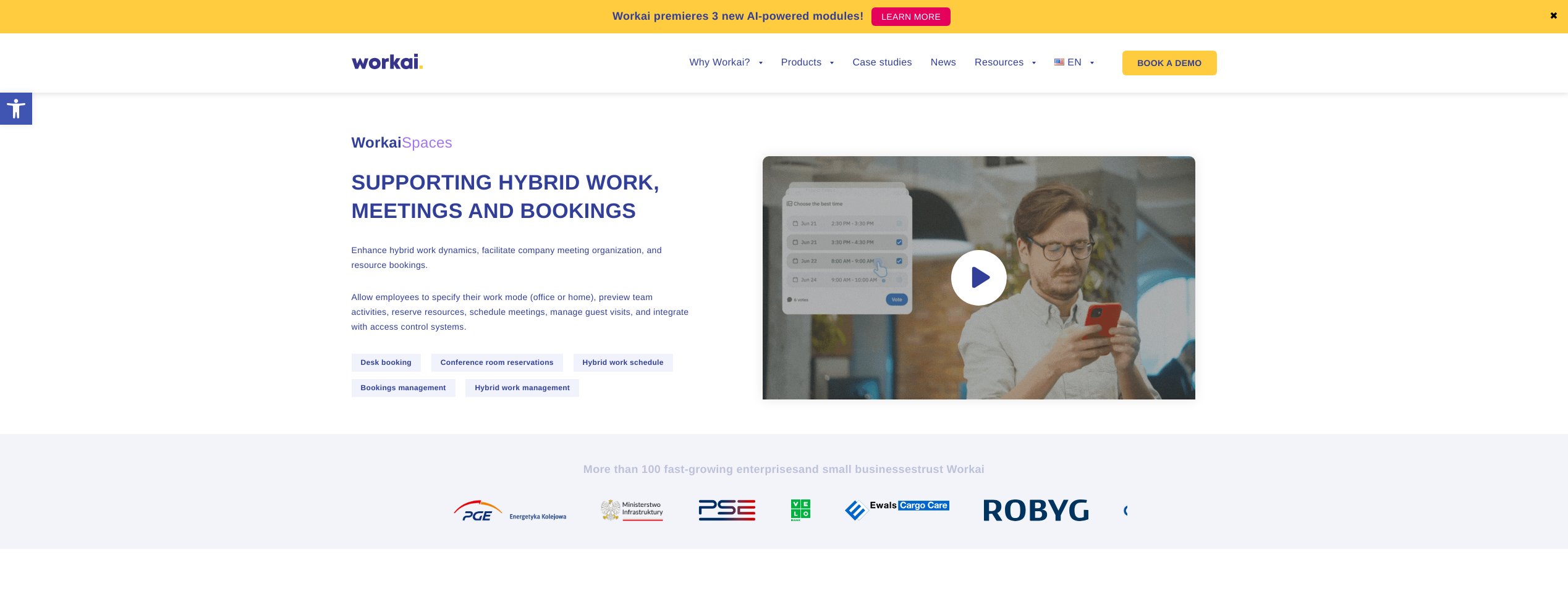
scroll to position [0, 0]
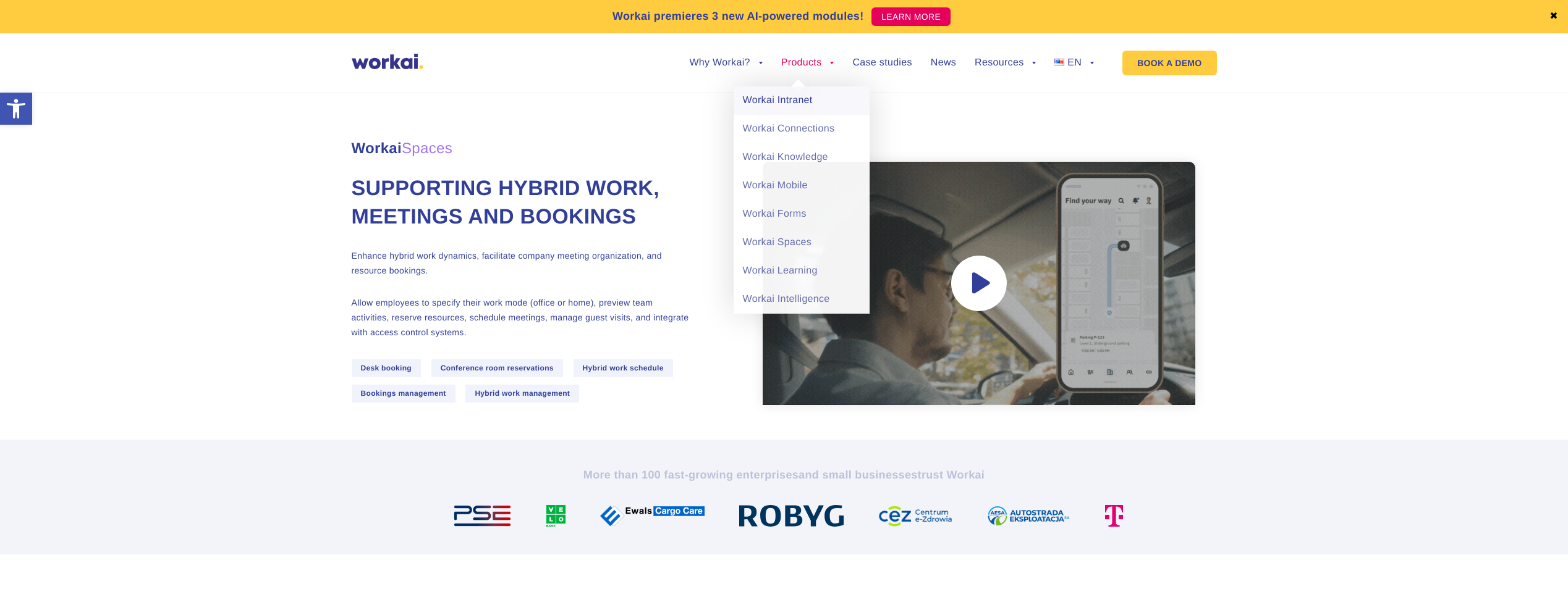
click at [793, 105] on link "Workai Intranet" at bounding box center [802, 100] width 136 height 28
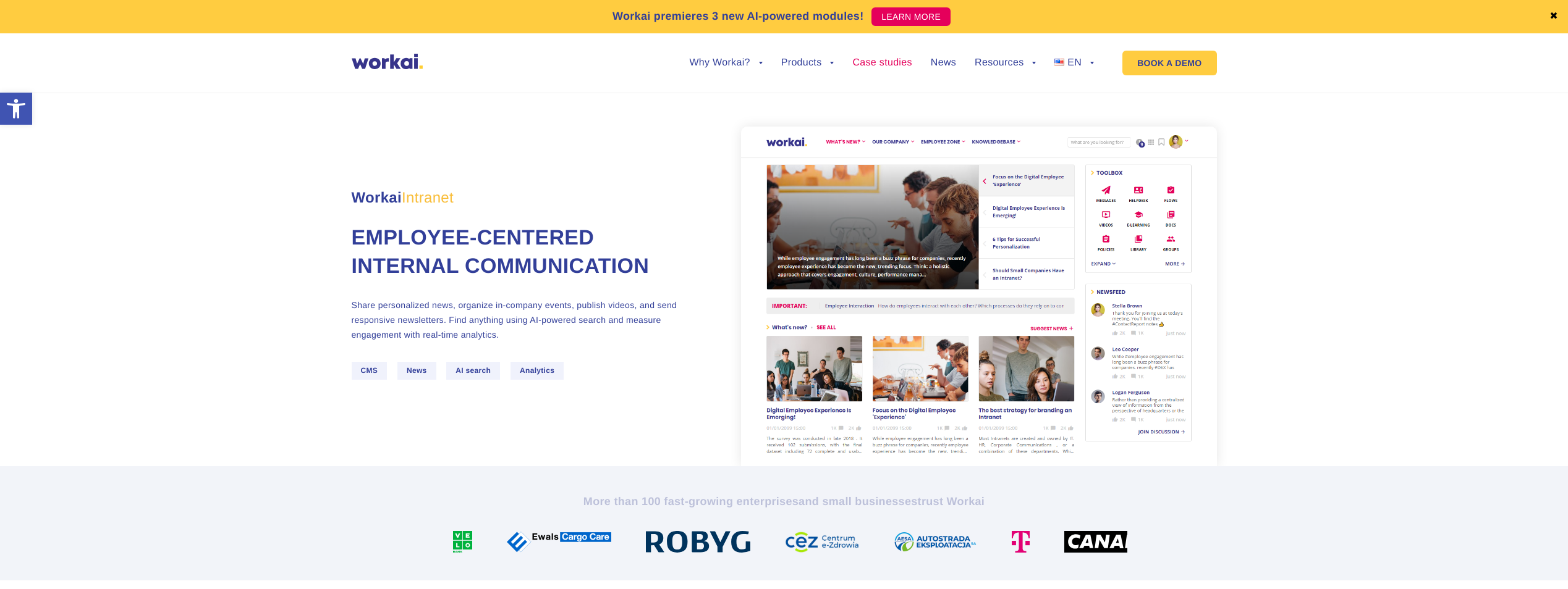
click at [895, 60] on link "Case studies" at bounding box center [882, 63] width 59 height 10
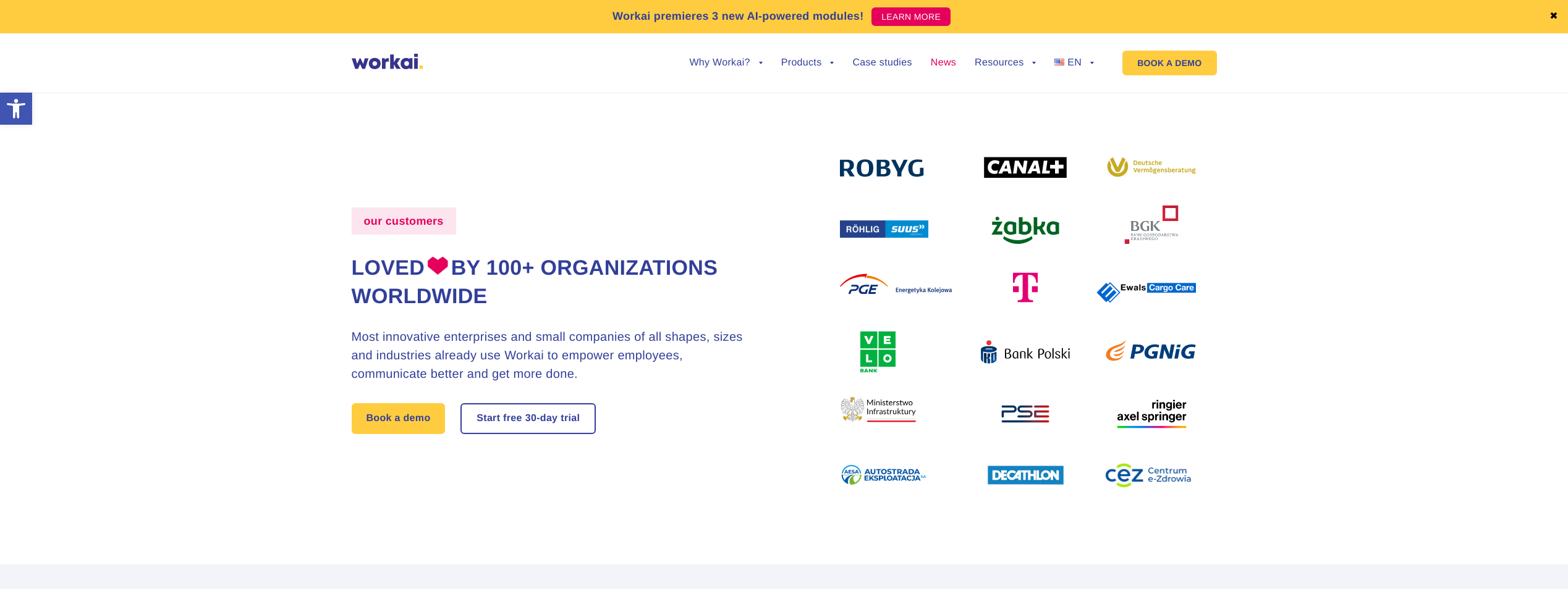
click at [950, 59] on link "News" at bounding box center [944, 63] width 25 height 10
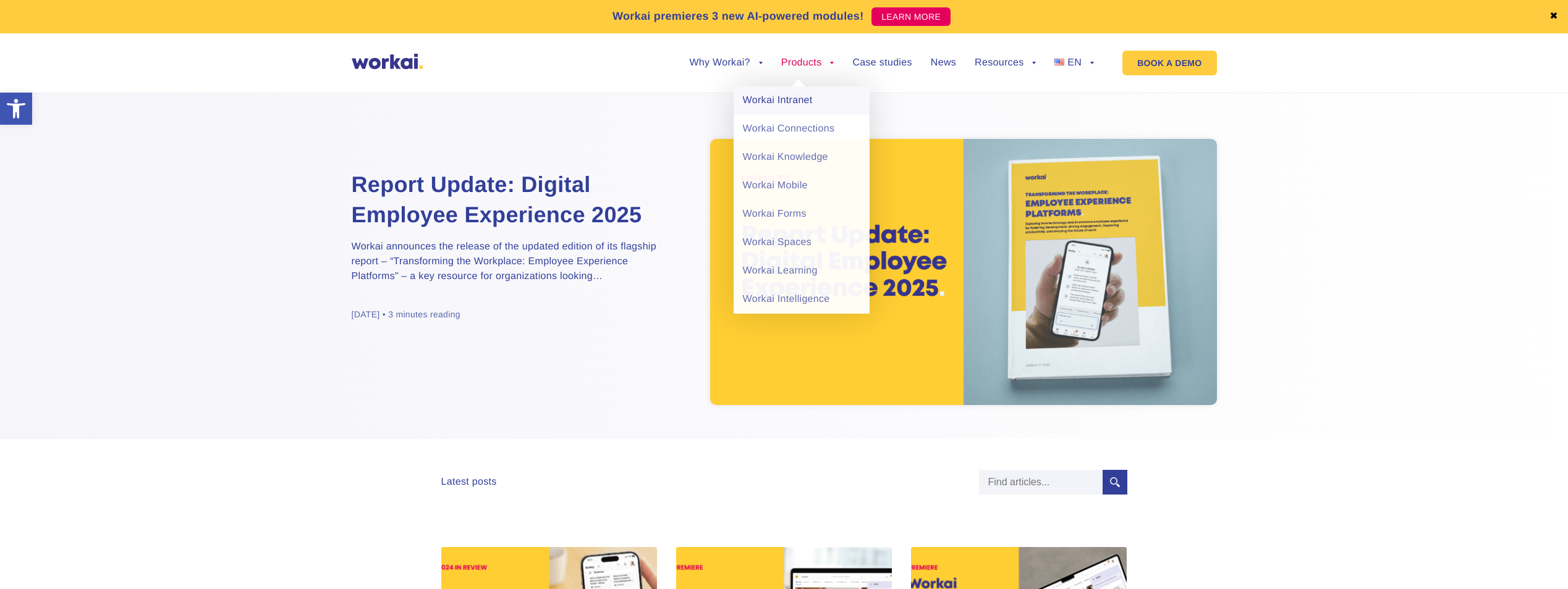
click at [778, 94] on link "Workai Intranet" at bounding box center [802, 100] width 136 height 28
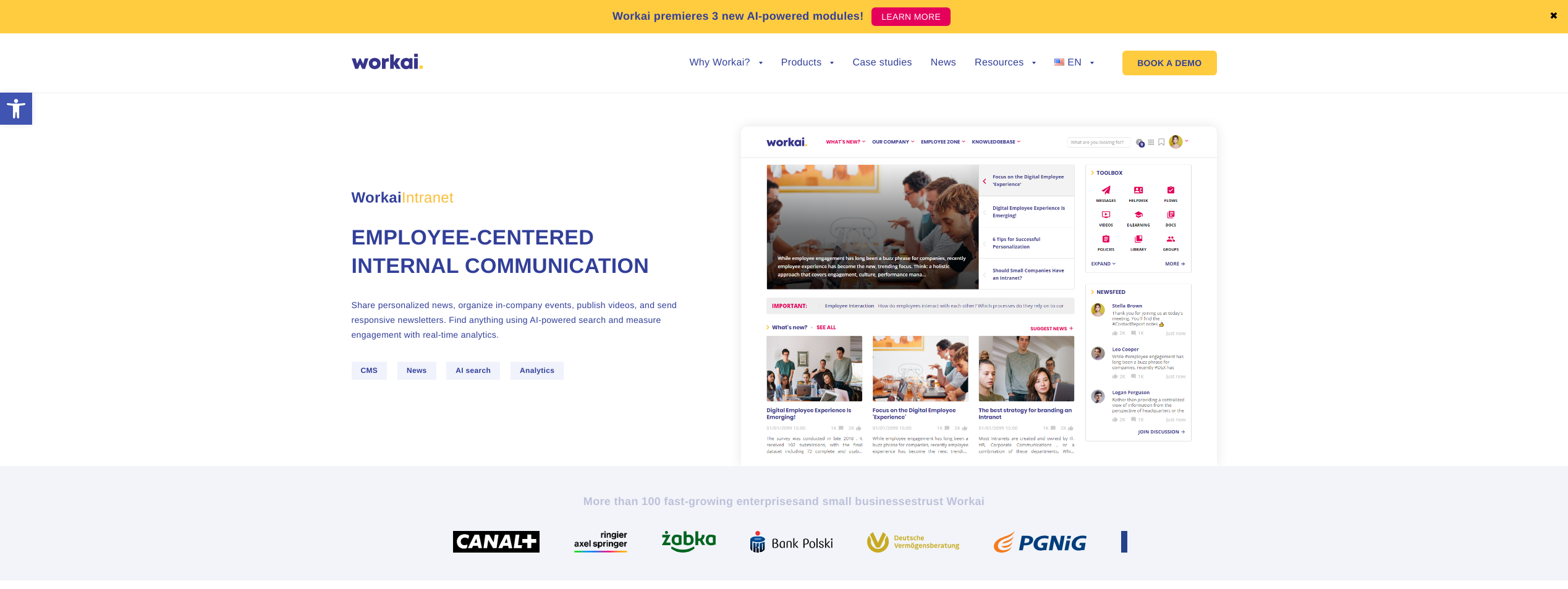
click at [889, 141] on img at bounding box center [979, 296] width 476 height 340
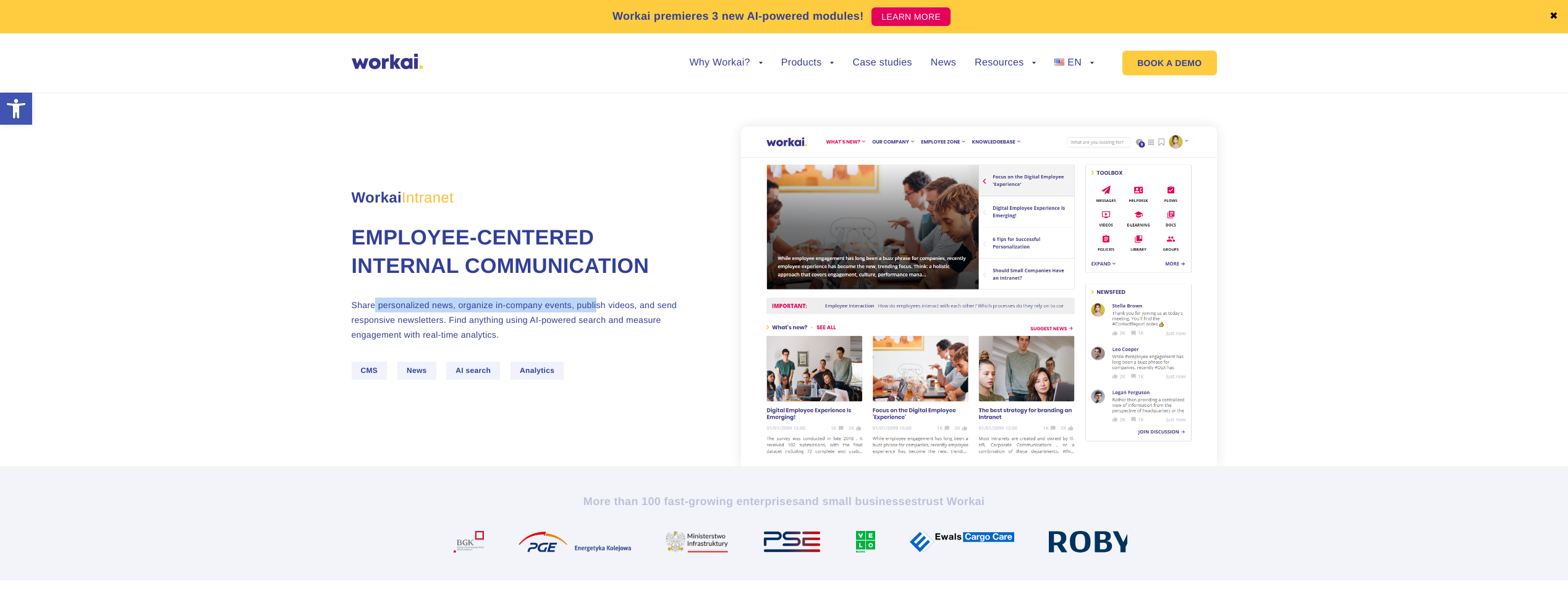
drag, startPoint x: 379, startPoint y: 310, endPoint x: 598, endPoint y: 306, distance: 219.0
click at [598, 306] on p "Share personalized news, organize in-company events, publish videos, and send r…" at bounding box center [521, 320] width 340 height 44
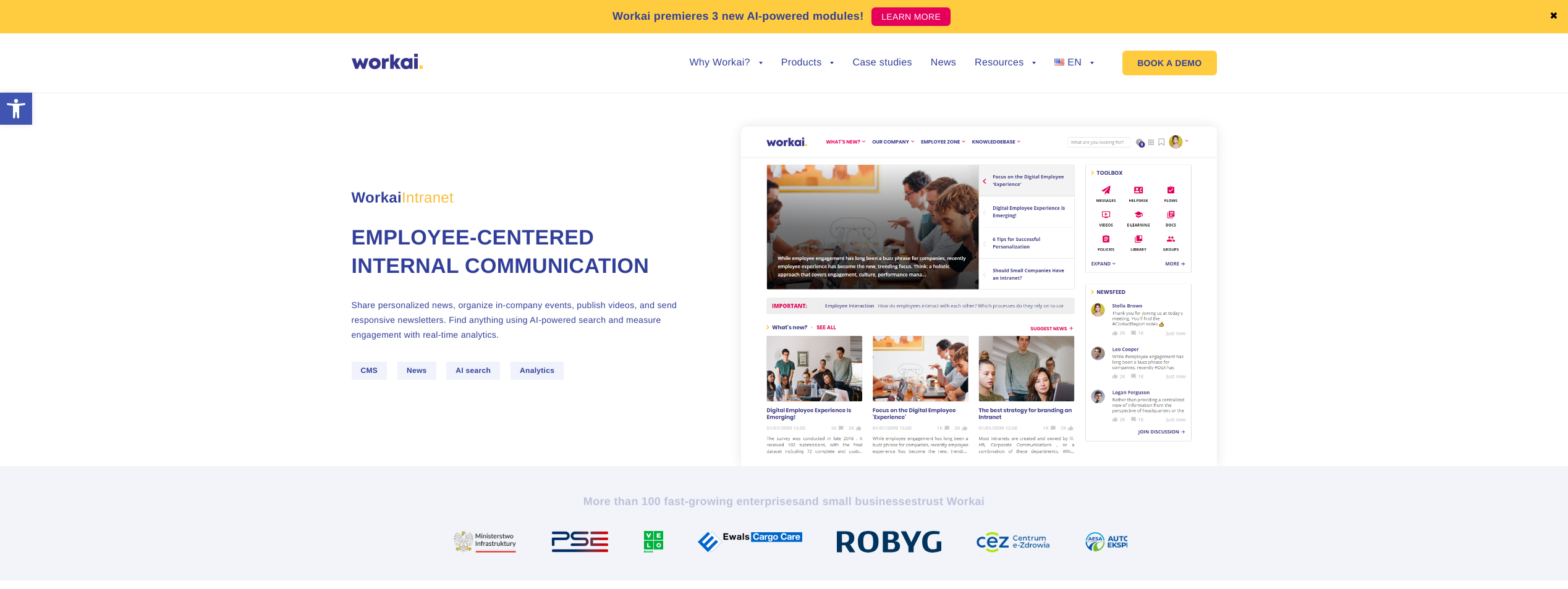
click at [639, 289] on div "Workai Intranet Employee-centered internal communication Share personalized new…" at bounding box center [546, 296] width 389 height 241
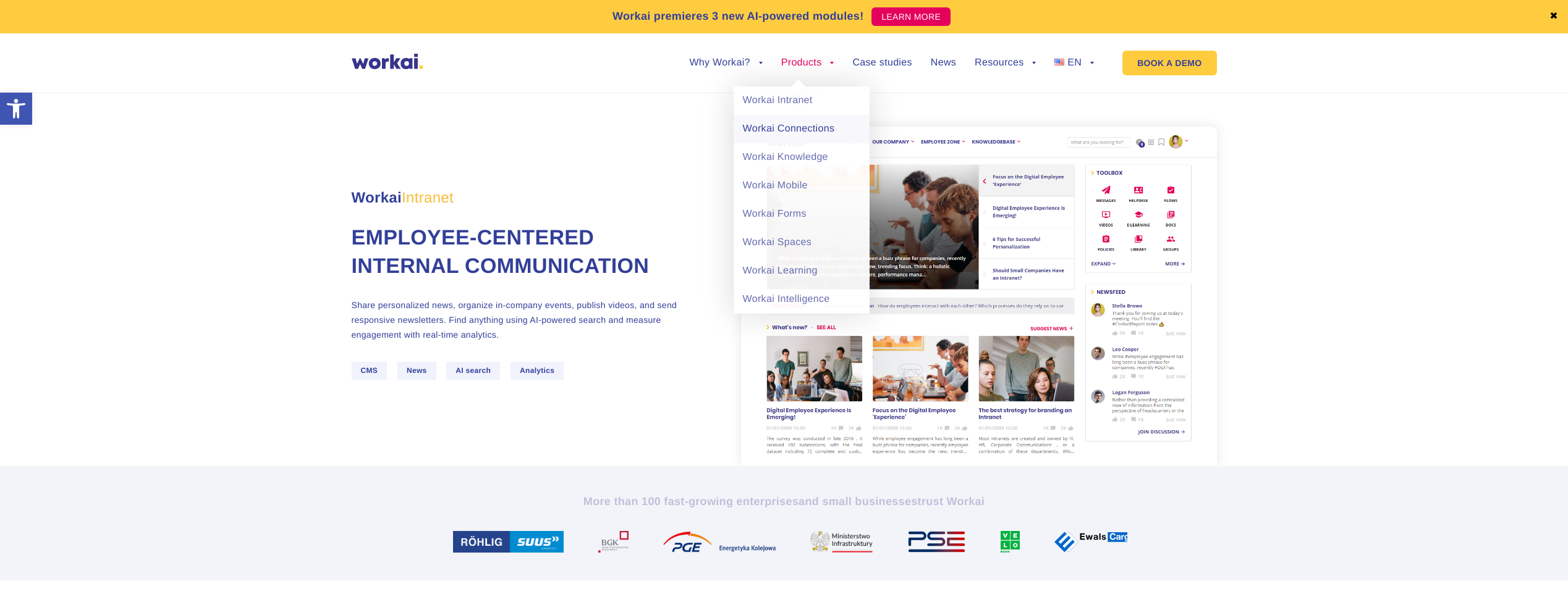
click at [817, 131] on link "Workai Connections" at bounding box center [802, 129] width 136 height 28
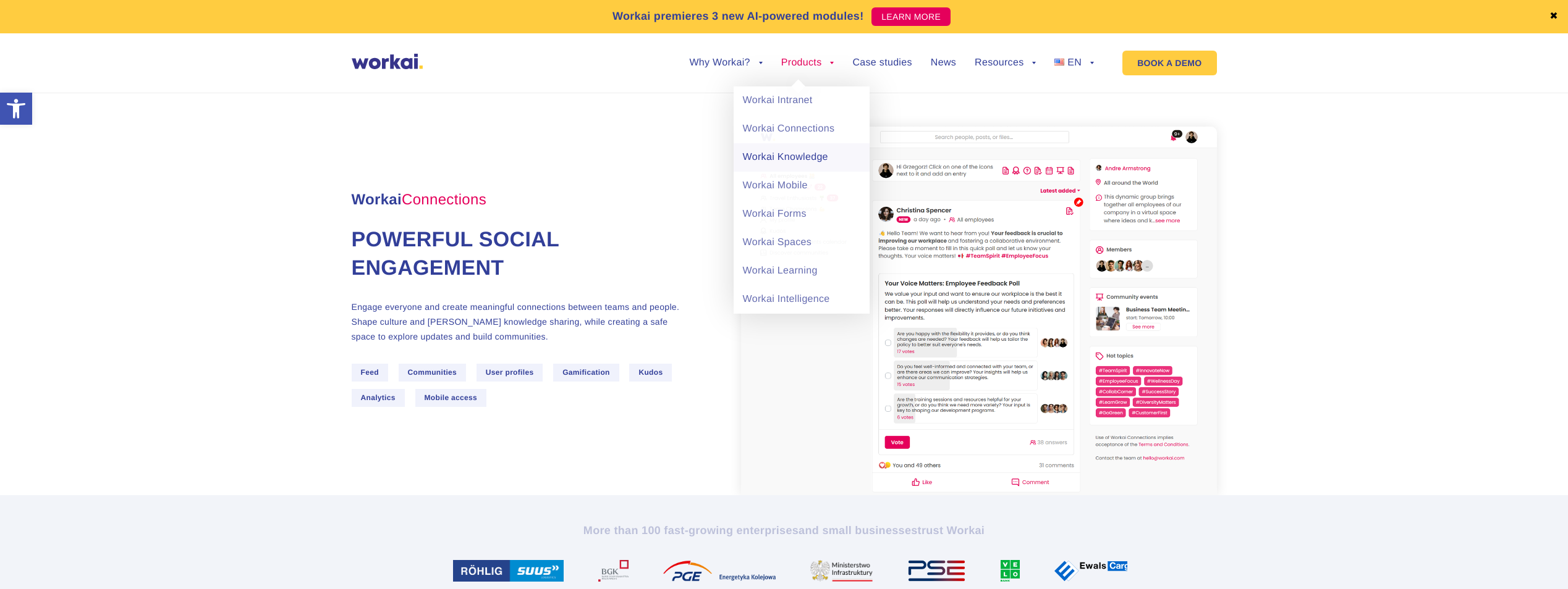
click at [791, 161] on link "Workai Knowledge" at bounding box center [802, 157] width 136 height 28
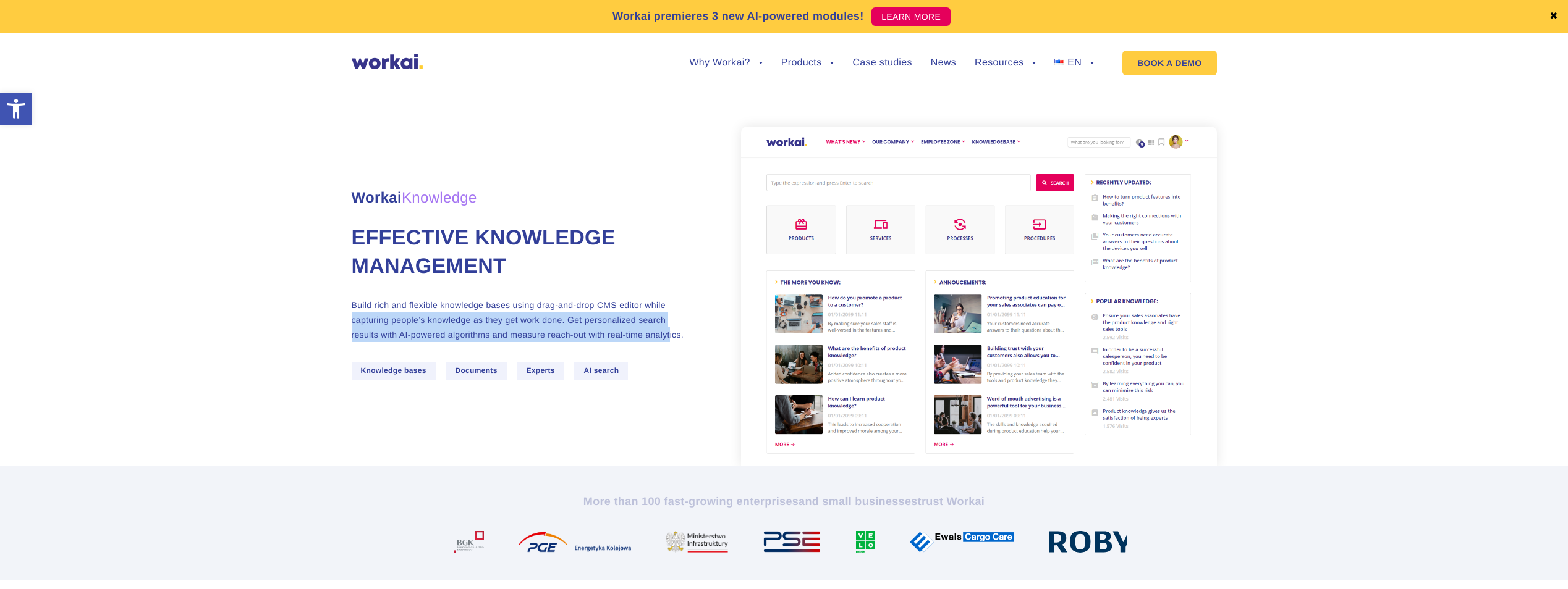
drag, startPoint x: 349, startPoint y: 318, endPoint x: 669, endPoint y: 334, distance: 320.4
click at [669, 334] on section "Workai Knowledge Effective knowledge management Build rich and flexible knowled…" at bounding box center [784, 271] width 1568 height 389
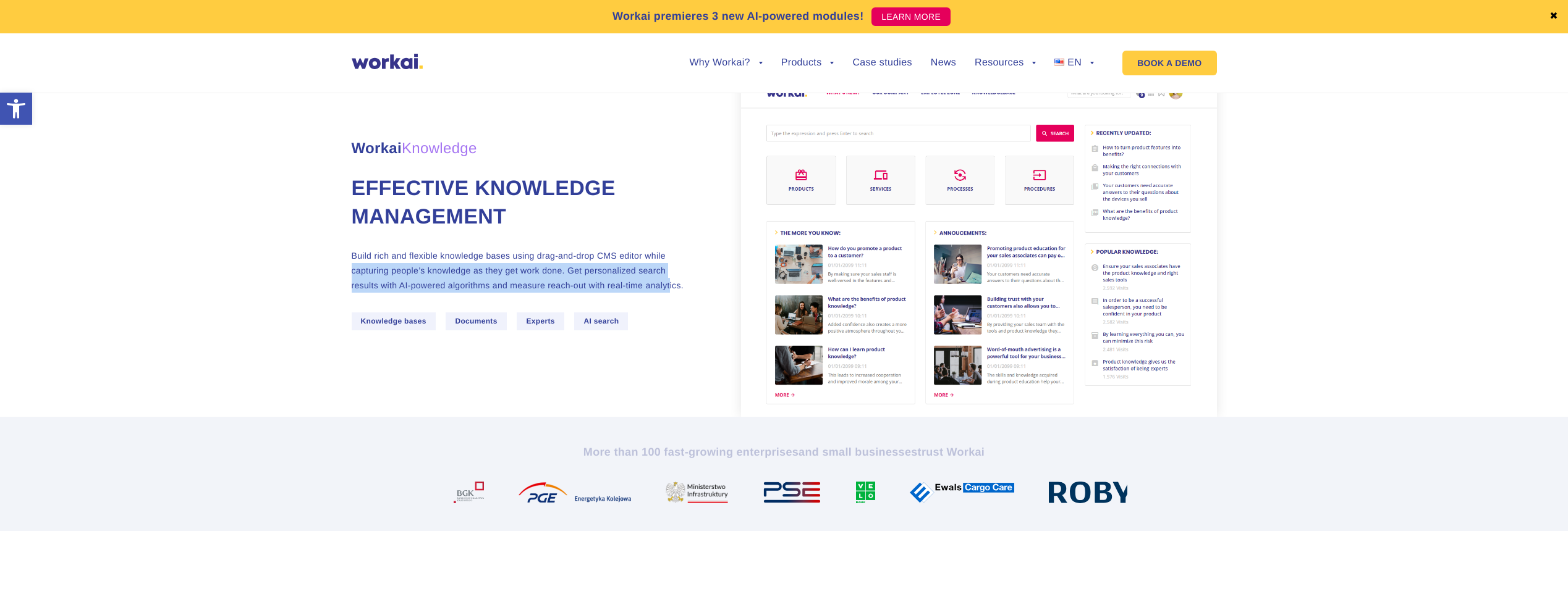
scroll to position [124, 0]
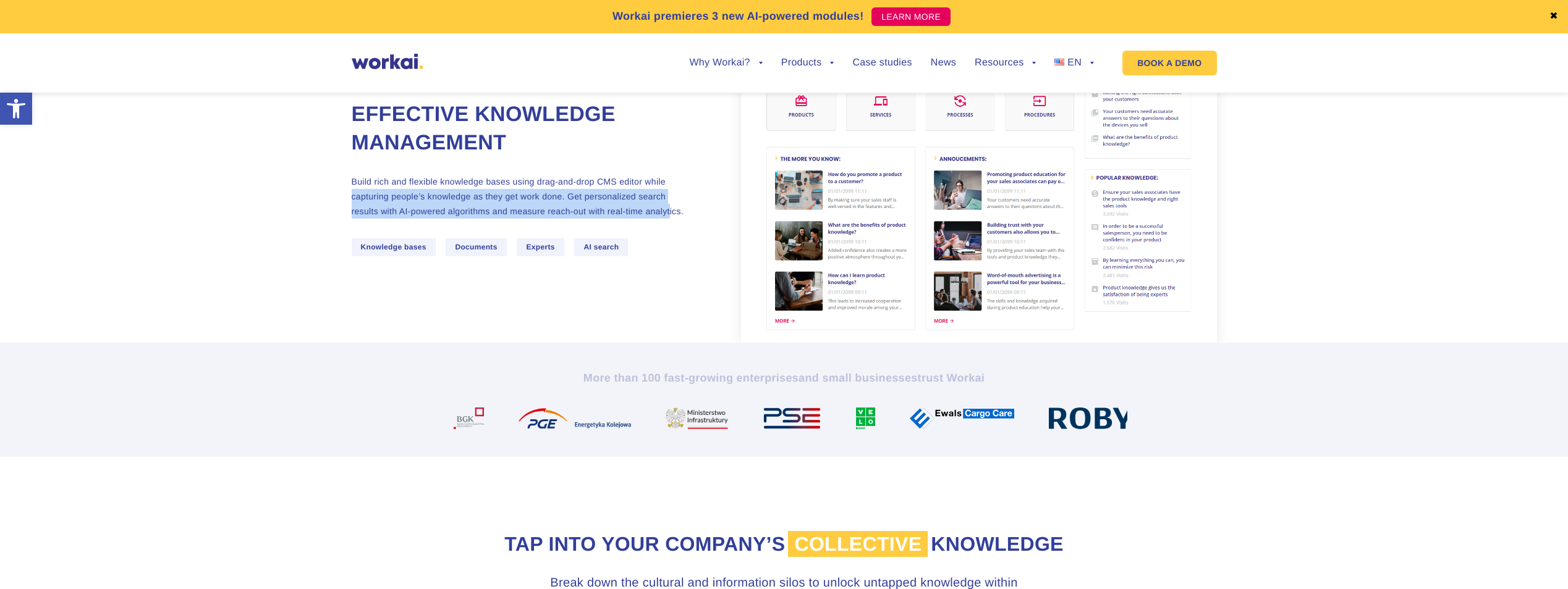
click at [907, 254] on img at bounding box center [979, 173] width 476 height 340
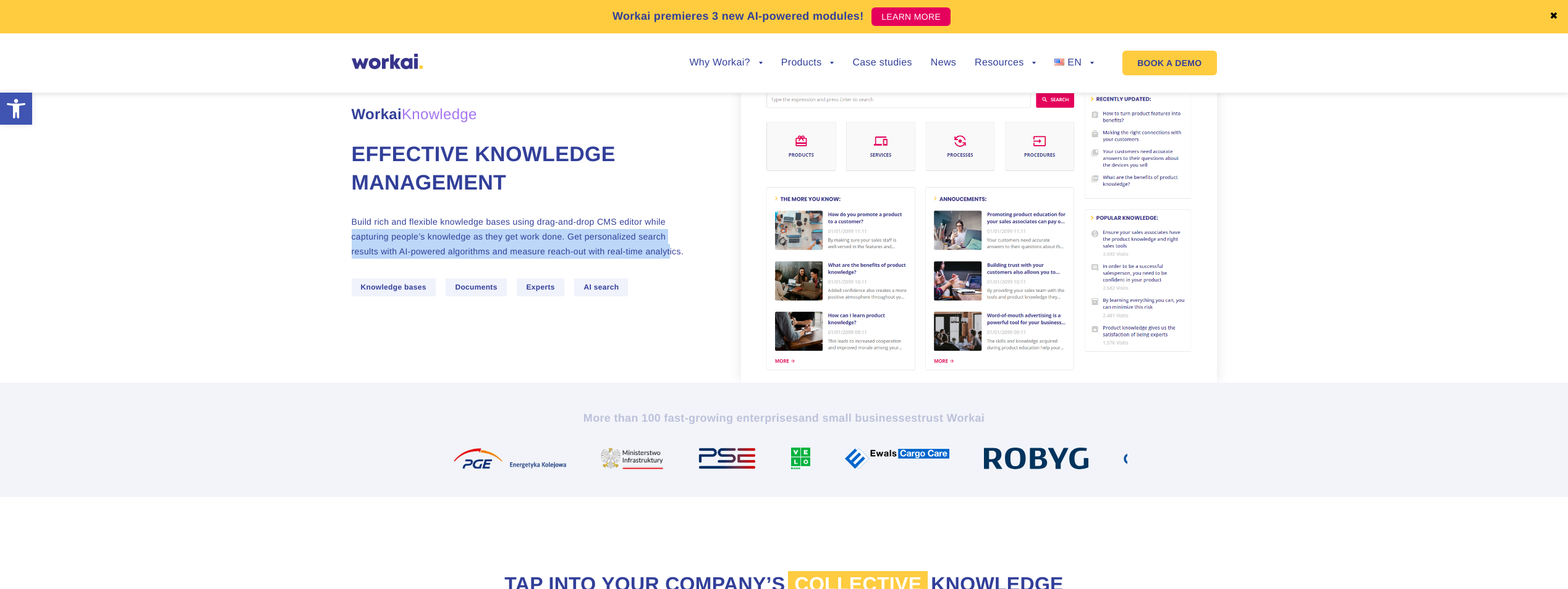
scroll to position [62, 0]
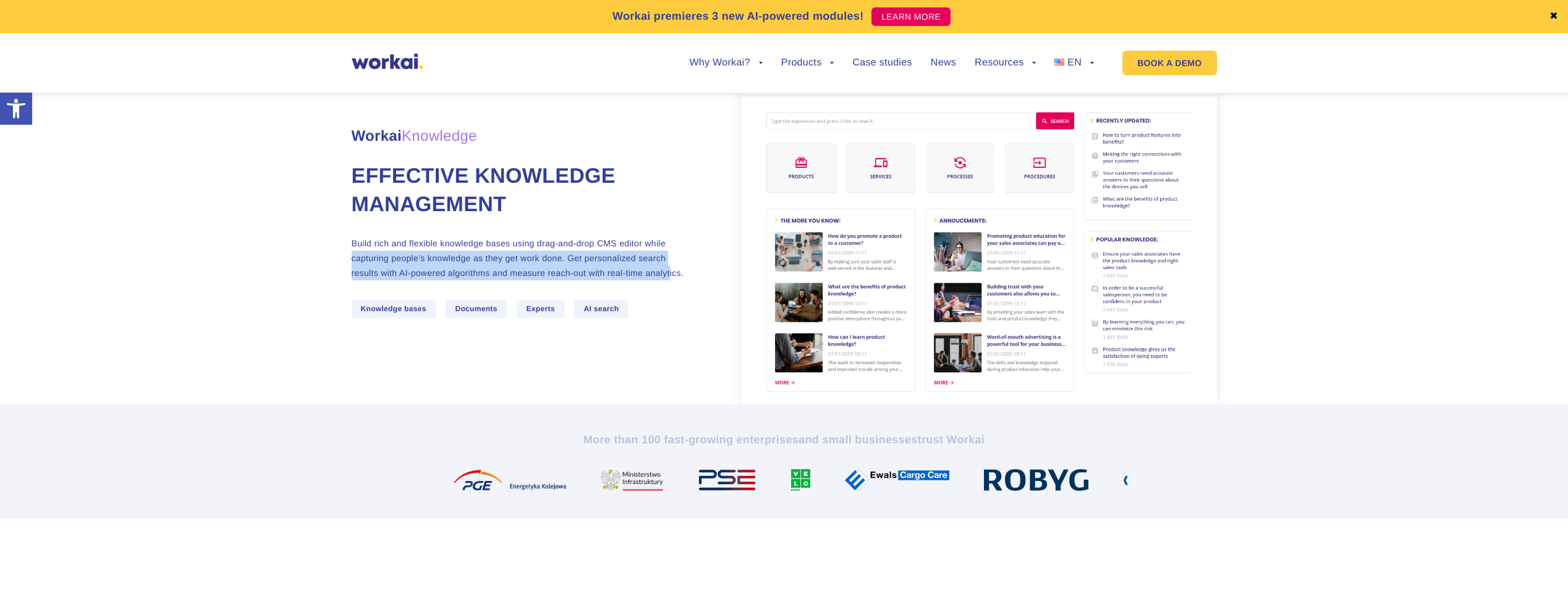
click at [1216, 276] on img at bounding box center [979, 234] width 476 height 340
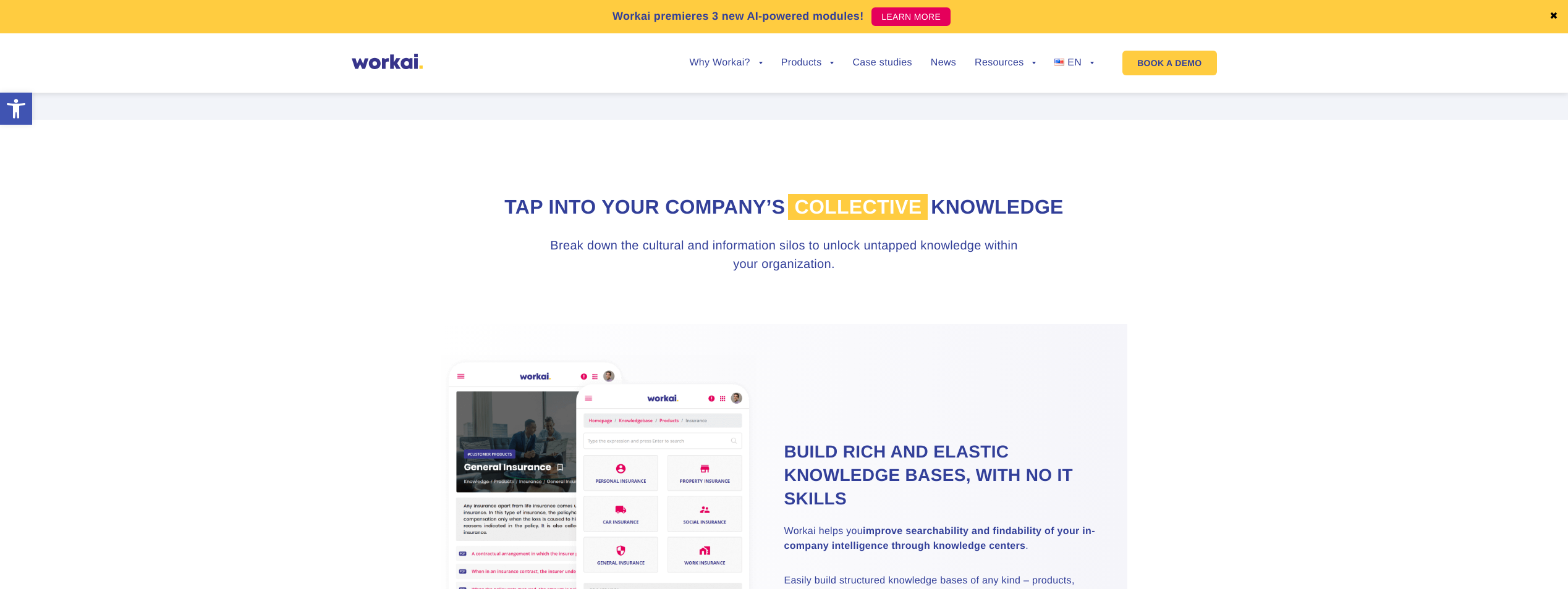
scroll to position [247, 0]
